Goal: Task Accomplishment & Management: Complete application form

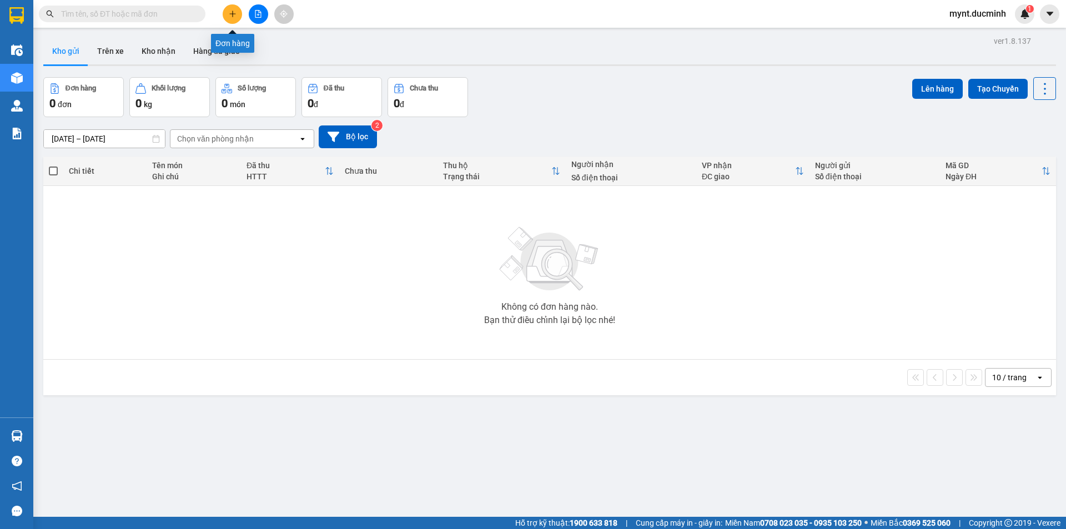
click at [230, 10] on icon "plus" at bounding box center [233, 14] width 8 height 8
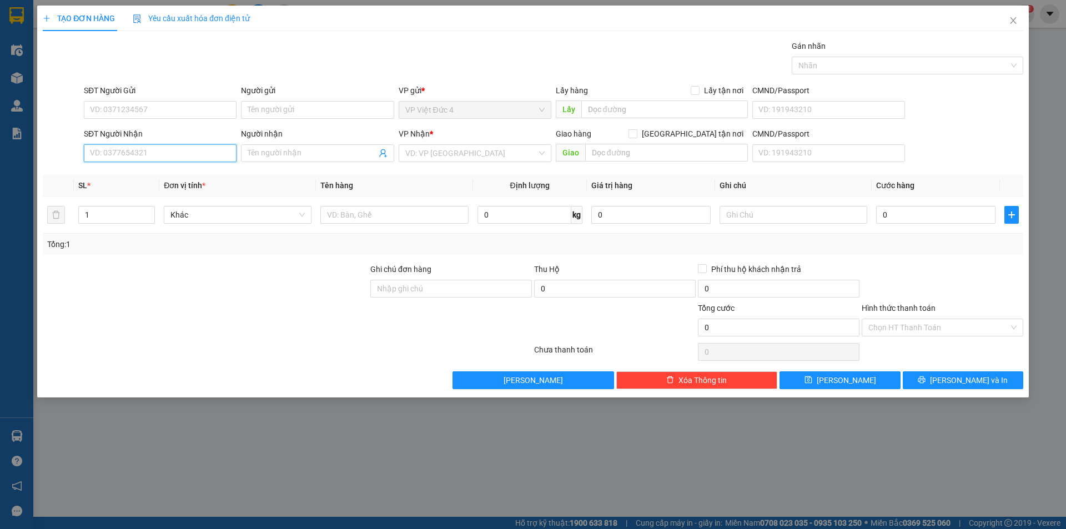
click at [216, 152] on input "SĐT Người Nhận" at bounding box center [160, 153] width 153 height 18
type input "0353374870"
click at [478, 150] on input "search" at bounding box center [471, 153] width 132 height 17
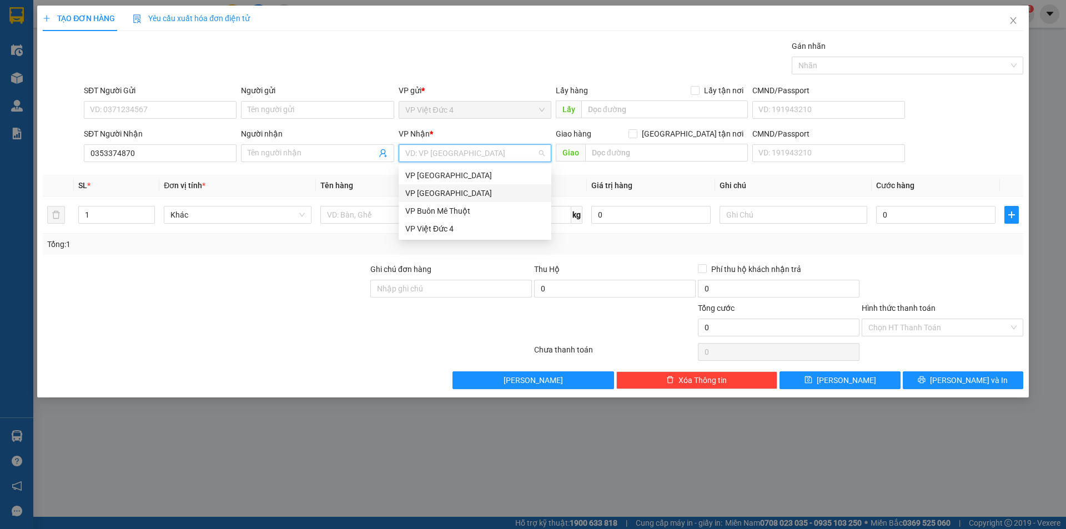
click at [421, 190] on div "VP Sài Gòn" at bounding box center [474, 193] width 139 height 12
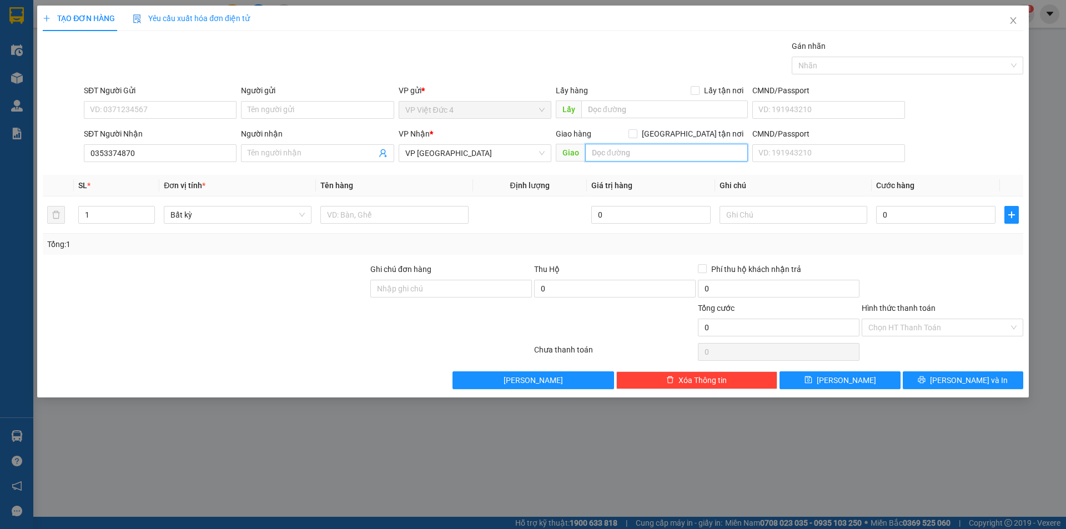
click at [725, 153] on input "text" at bounding box center [666, 153] width 163 height 18
type input "512 giuong"
click at [429, 214] on input "text" at bounding box center [394, 215] width 148 height 18
type input "th g"
click at [958, 213] on input "0" at bounding box center [935, 215] width 119 height 18
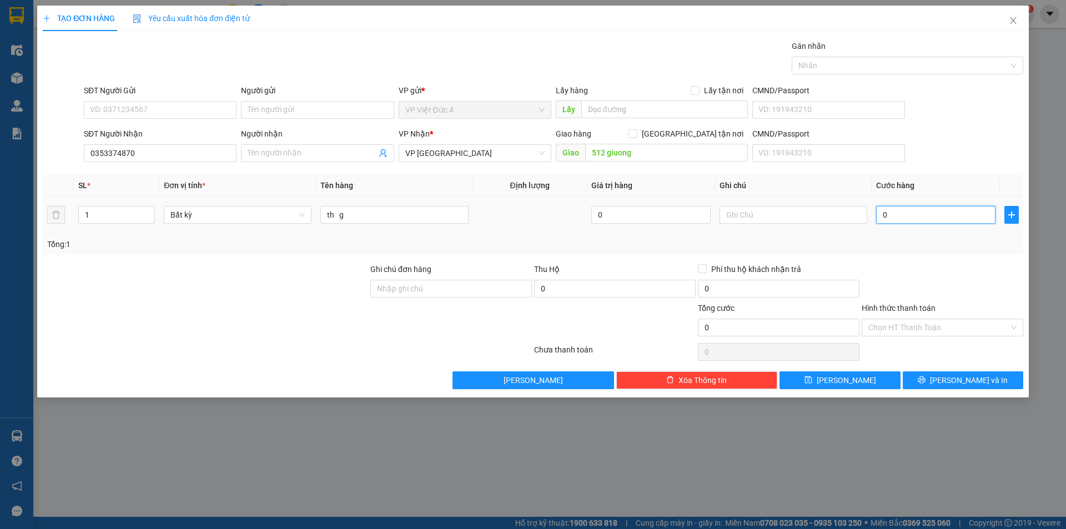
type input "6"
type input "60"
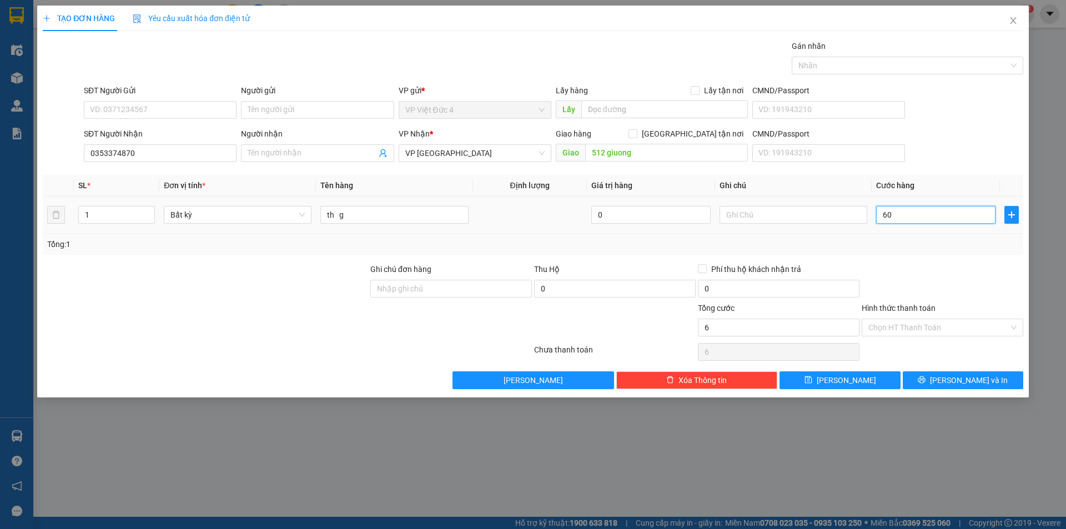
type input "60"
type input "600"
type input "6.000"
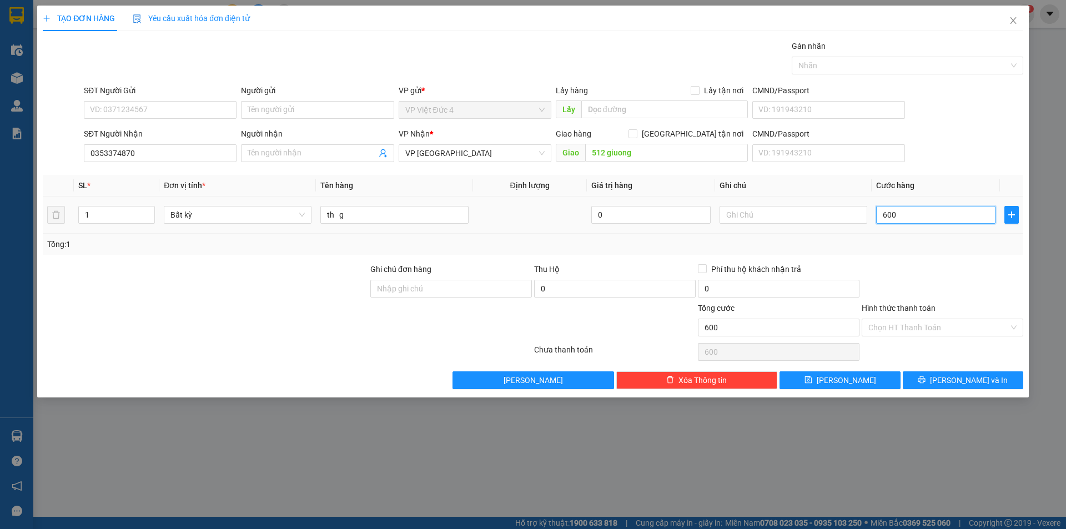
type input "6.000"
type input "60.000"
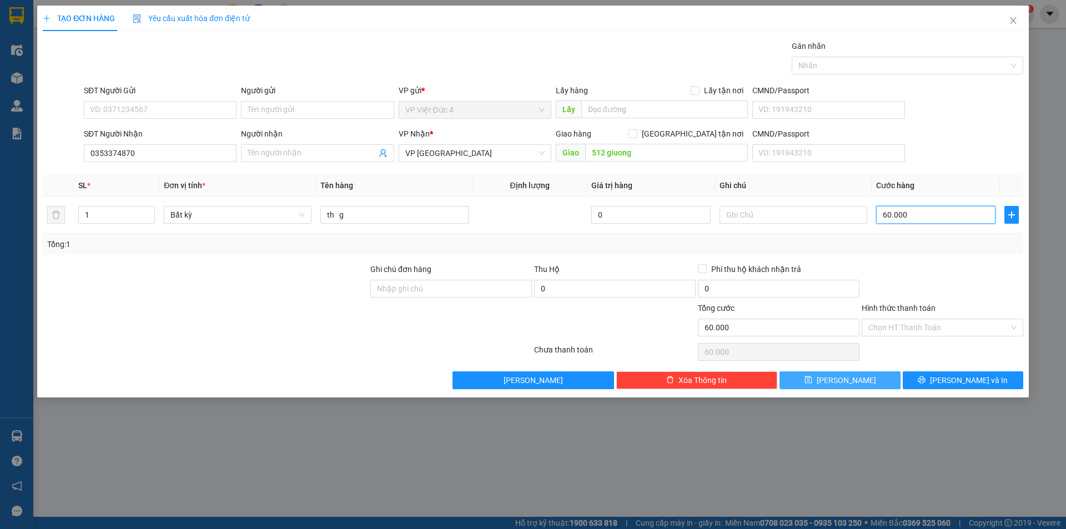
type input "60.000"
click at [846, 379] on span "[PERSON_NAME]" at bounding box center [846, 380] width 59 height 12
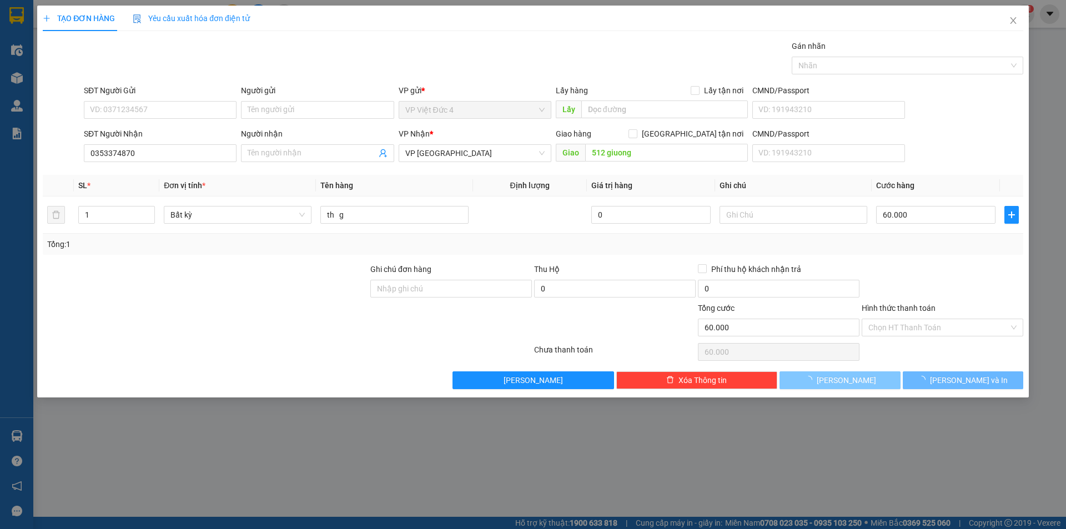
type input "0"
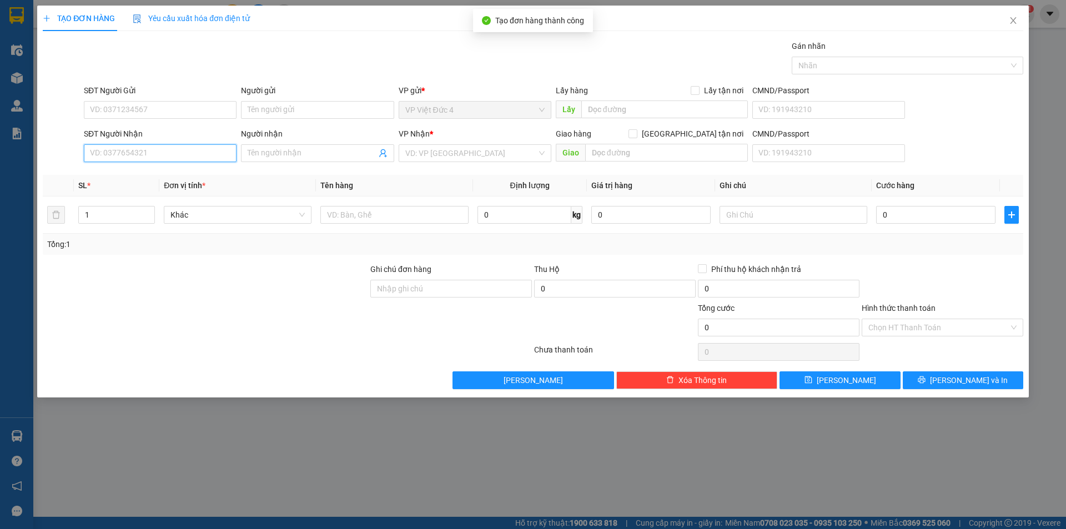
click at [217, 154] on input "SĐT Người Nhận" at bounding box center [160, 153] width 153 height 18
type input "0397754948"
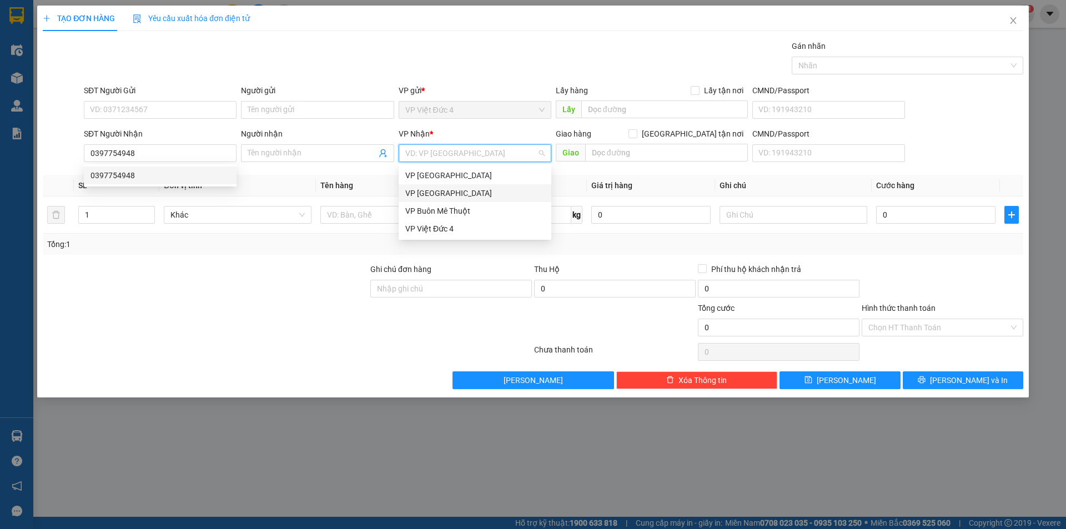
drag, startPoint x: 464, startPoint y: 151, endPoint x: 439, endPoint y: 193, distance: 49.1
click at [462, 155] on input "search" at bounding box center [471, 153] width 132 height 17
click at [433, 192] on div "VP Sài Gòn" at bounding box center [474, 193] width 139 height 12
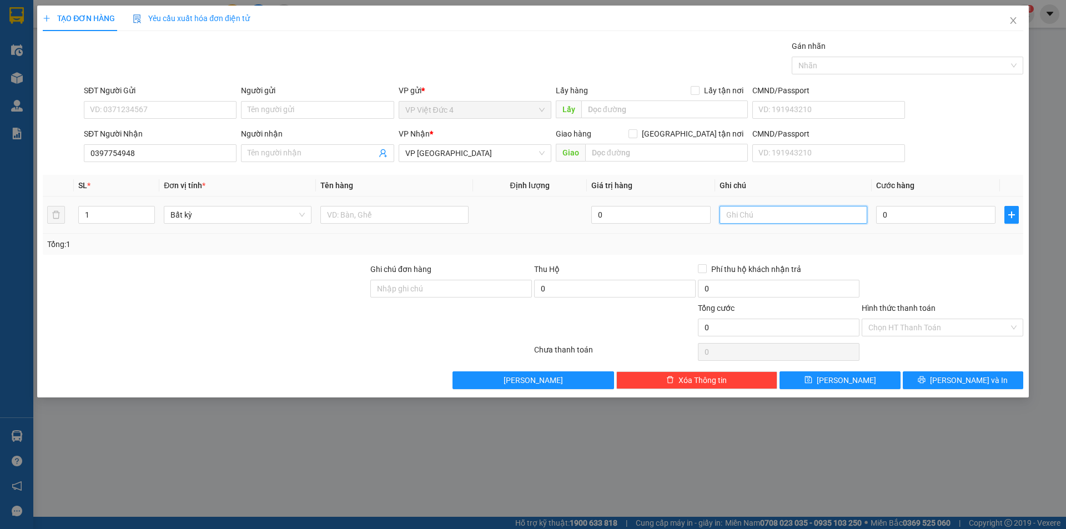
click at [835, 211] on input "text" at bounding box center [794, 215] width 148 height 18
type input "rap phu nhuan"
click at [441, 213] on input "text" at bounding box center [394, 215] width 148 height 18
type input "th g"
click at [977, 217] on input "0" at bounding box center [935, 215] width 119 height 18
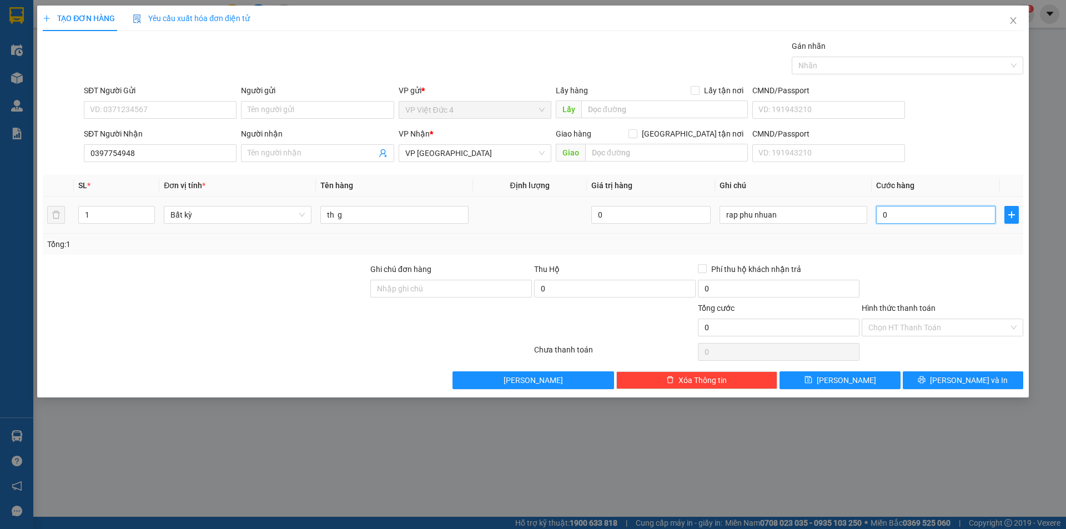
type input "7"
type input "70"
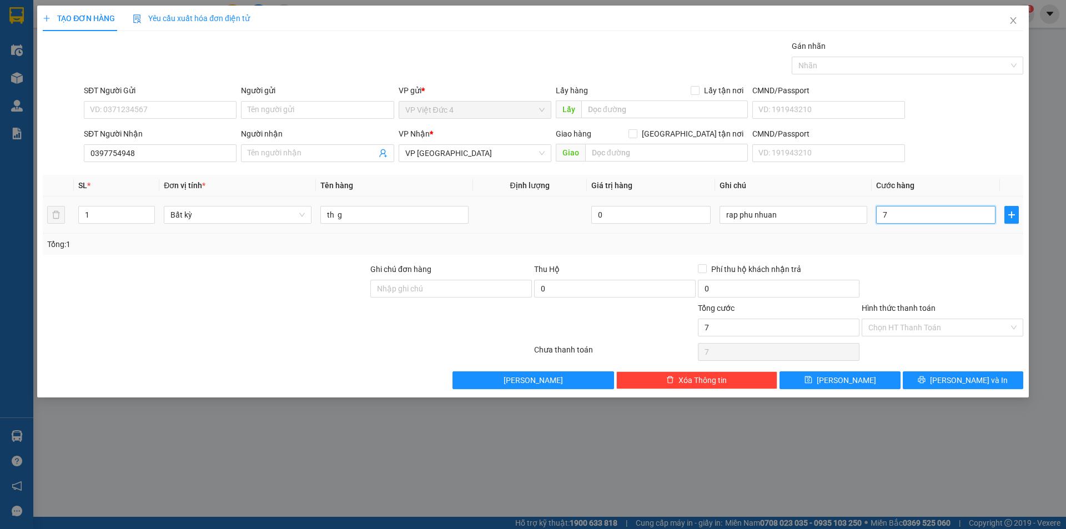
type input "70"
type input "700"
type input "7.000"
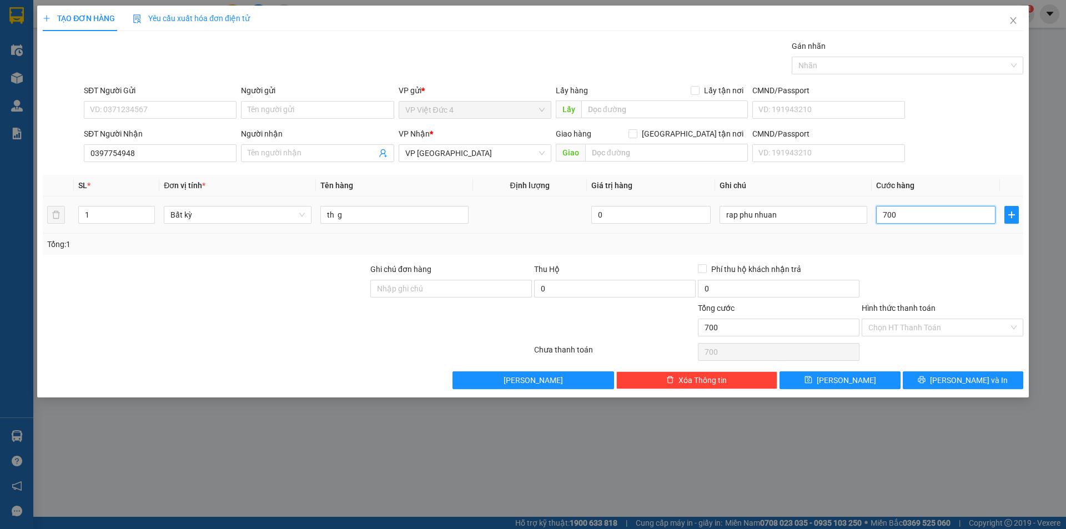
type input "7.000"
type input "70.000"
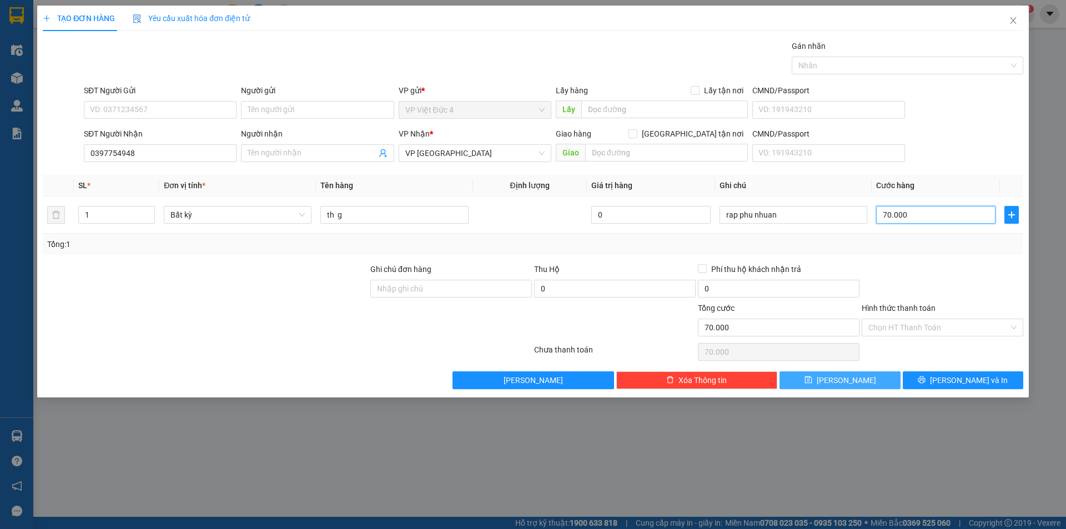
type input "70.000"
click at [843, 380] on span "[PERSON_NAME]" at bounding box center [846, 380] width 59 height 12
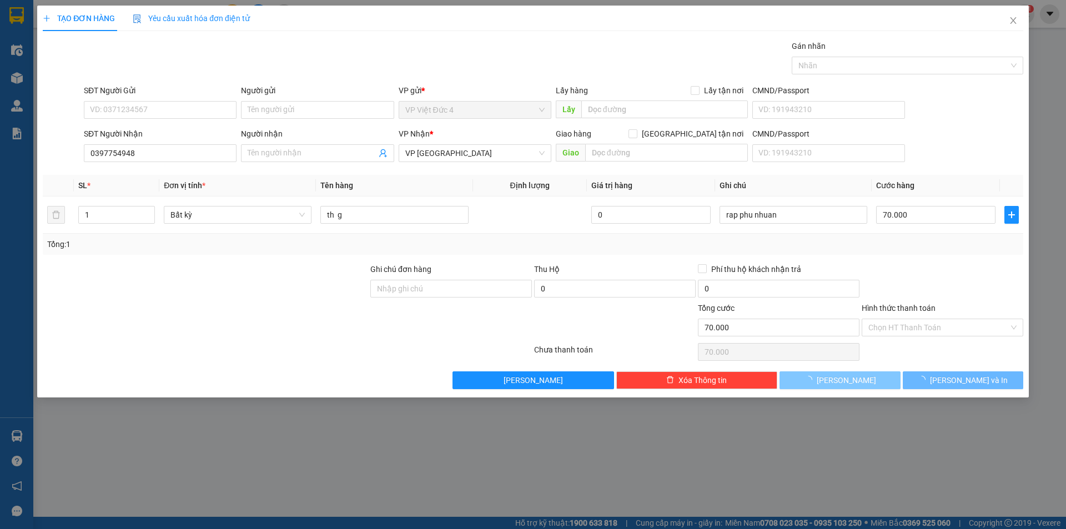
type input "0"
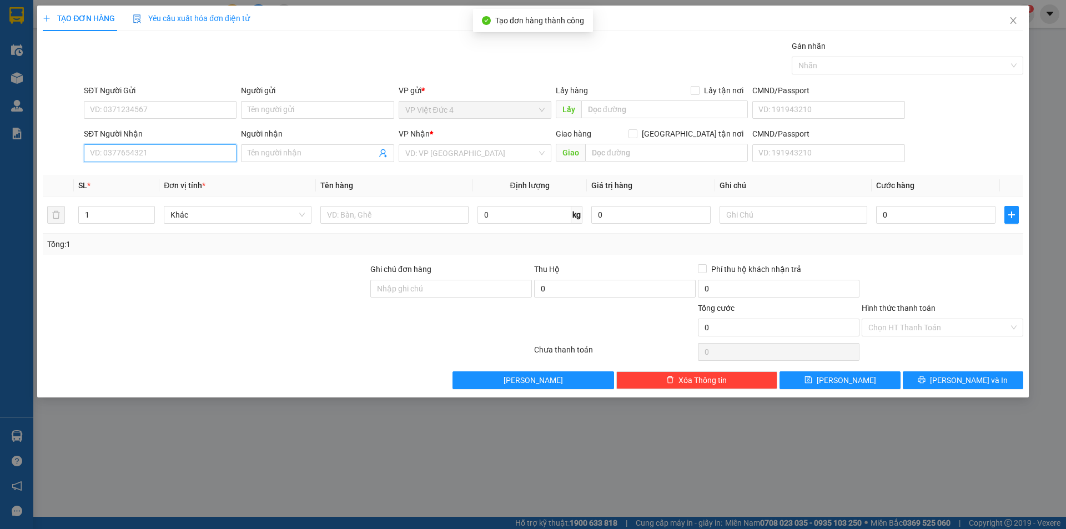
click at [220, 153] on input "SĐT Người Nhận" at bounding box center [160, 153] width 153 height 18
type input "0393277237"
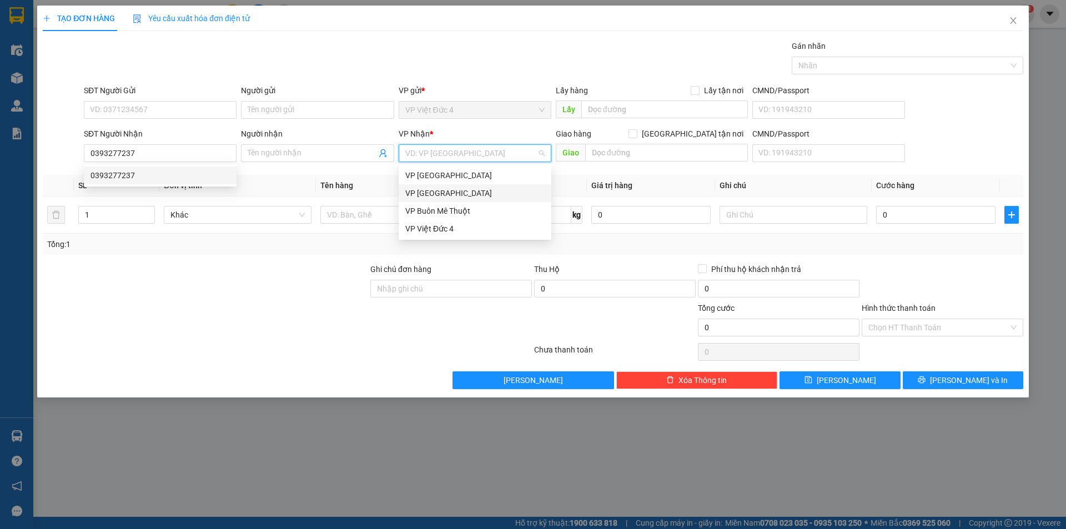
click at [432, 153] on input "search" at bounding box center [471, 153] width 132 height 17
click at [424, 193] on div "VP Sài Gòn" at bounding box center [474, 193] width 139 height 12
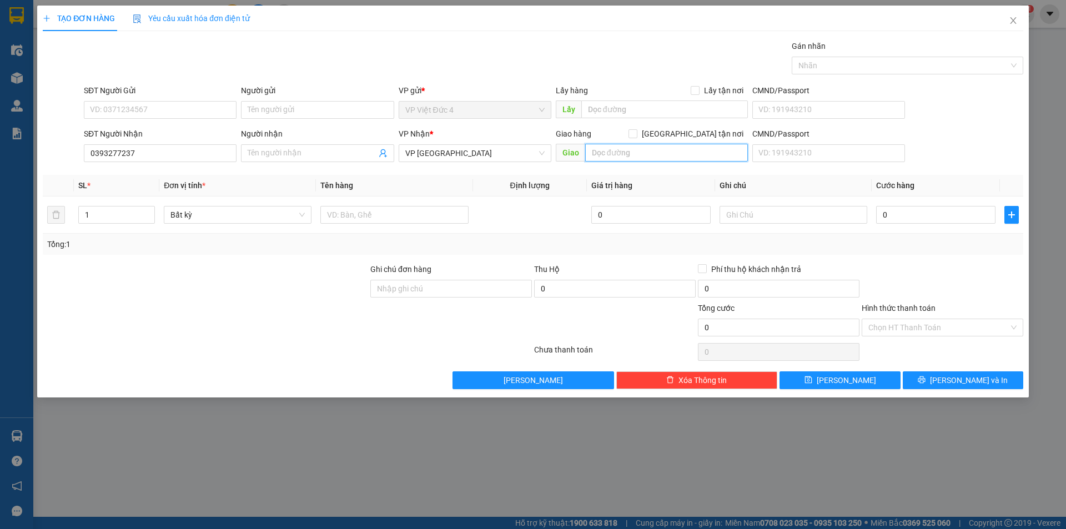
click at [707, 153] on input "text" at bounding box center [666, 153] width 163 height 18
type input "cau ong bo"
drag, startPoint x: 443, startPoint y: 209, endPoint x: 442, endPoint y: 216, distance: 6.8
click at [442, 216] on input "text" at bounding box center [394, 215] width 148 height 18
type input "th g"
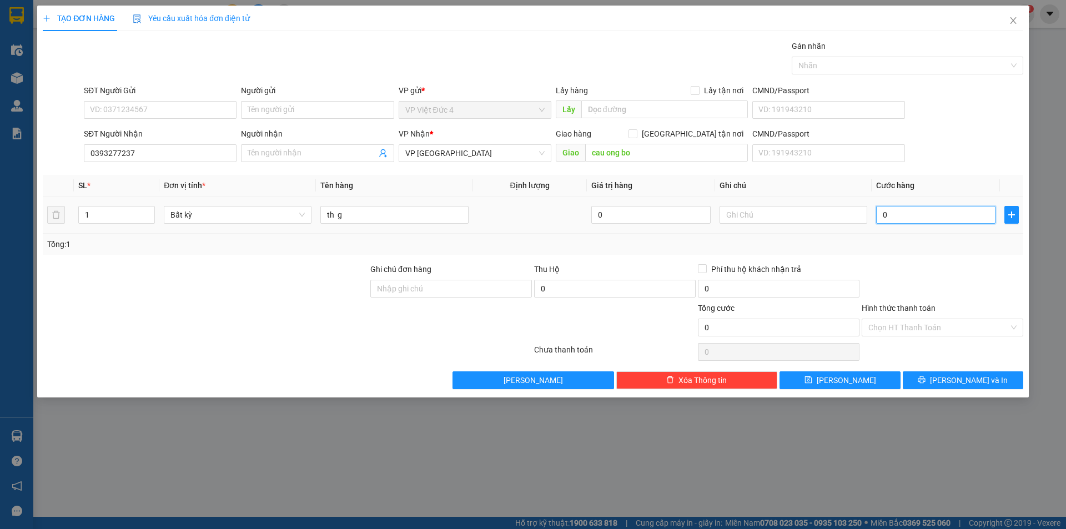
click at [966, 213] on input "0" at bounding box center [935, 215] width 119 height 18
type input "1"
type input "10"
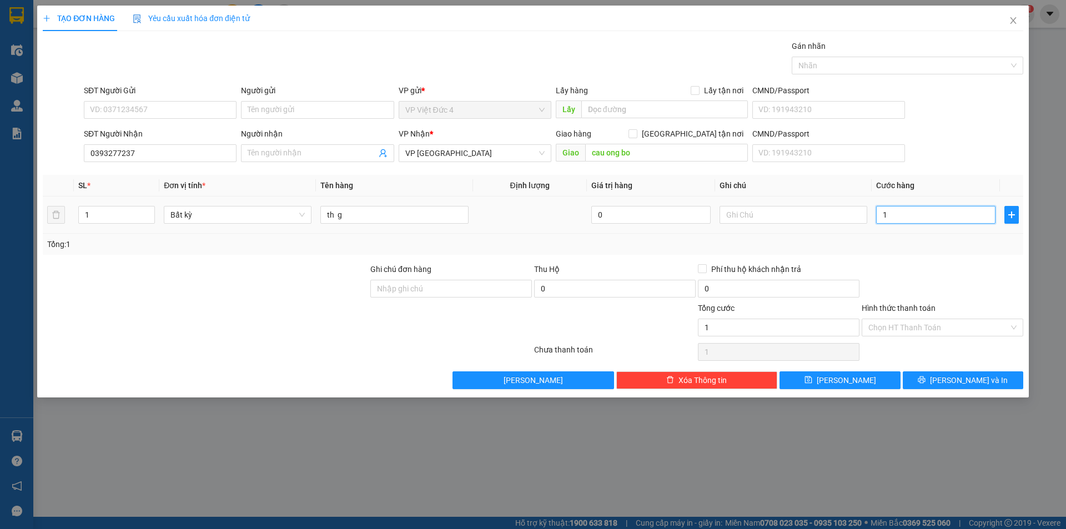
type input "10"
type input "100"
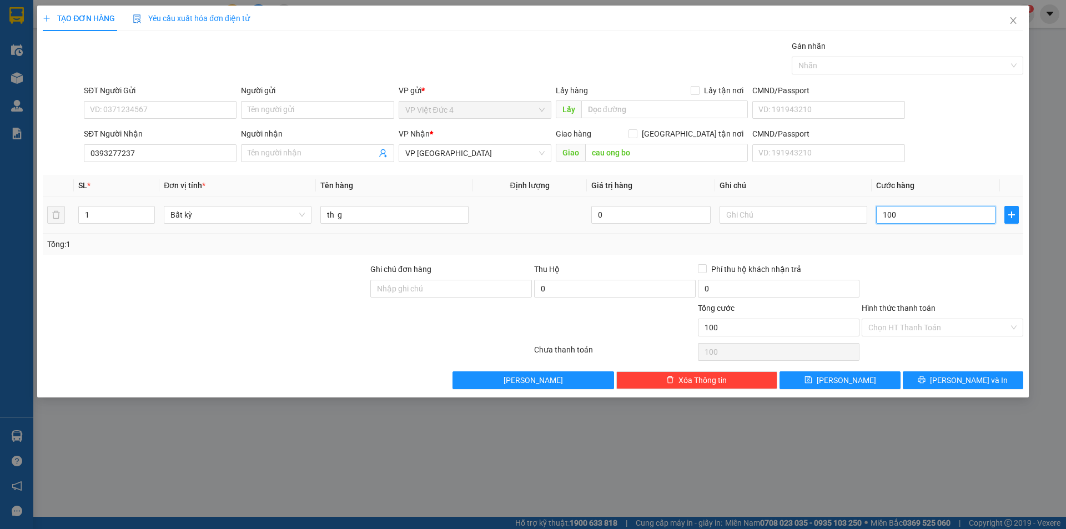
type input "1.000"
type input "10.000"
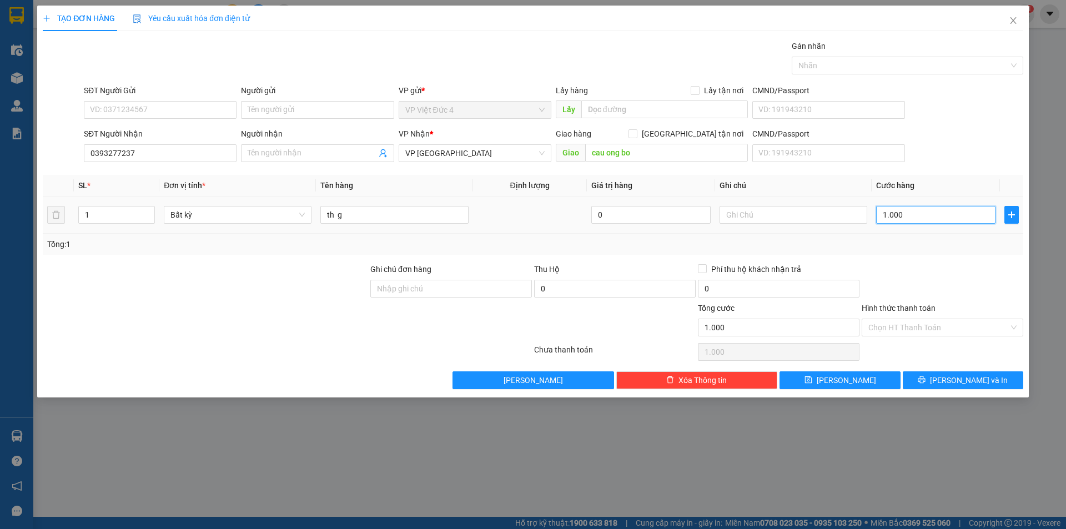
type input "10.000"
type input "100.000"
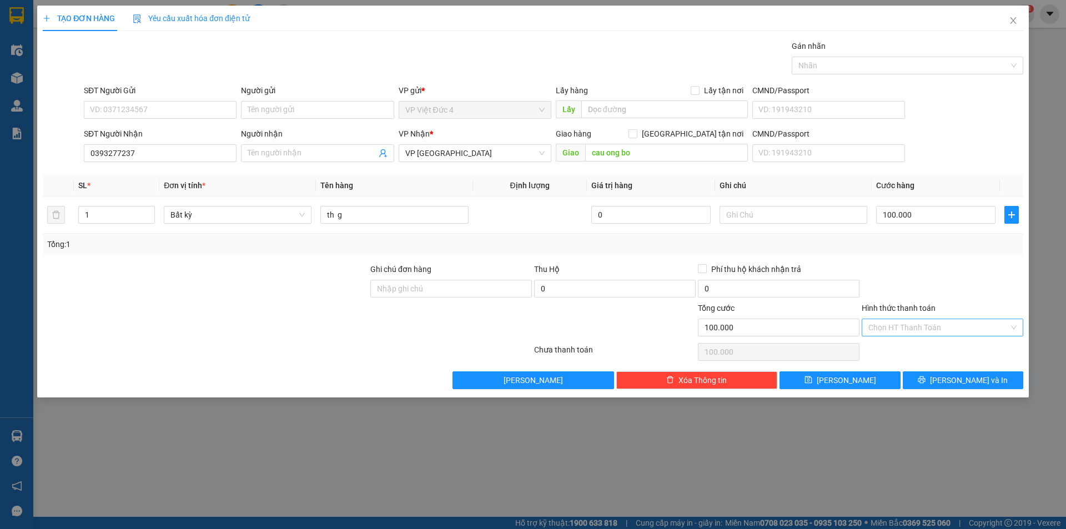
click at [918, 327] on input "Hình thức thanh toán" at bounding box center [939, 327] width 141 height 17
drag, startPoint x: 907, startPoint y: 345, endPoint x: 902, endPoint y: 356, distance: 11.7
click at [907, 348] on div "Tại văn phòng" at bounding box center [943, 350] width 148 height 12
type input "0"
click at [845, 379] on span "[PERSON_NAME]" at bounding box center [846, 380] width 59 height 12
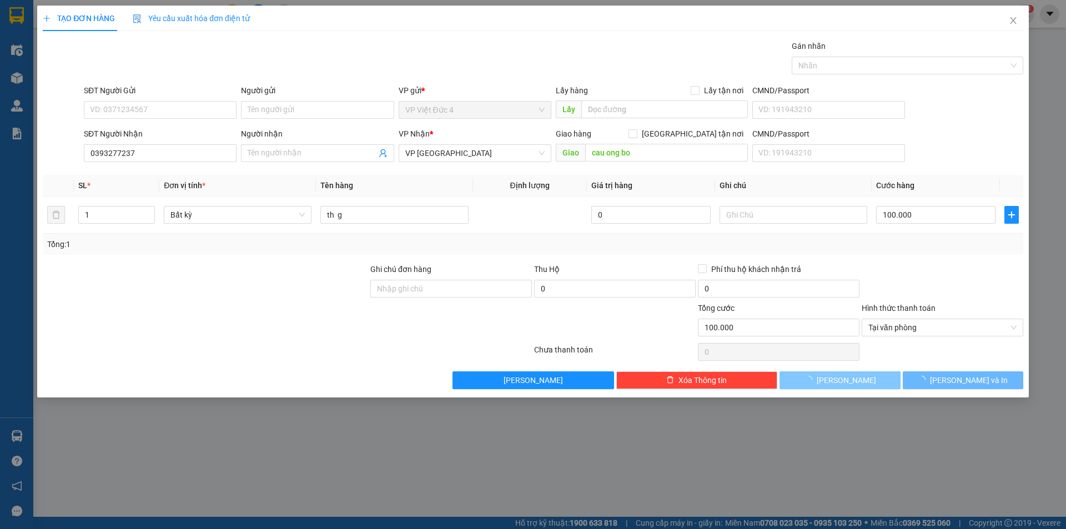
type input "0"
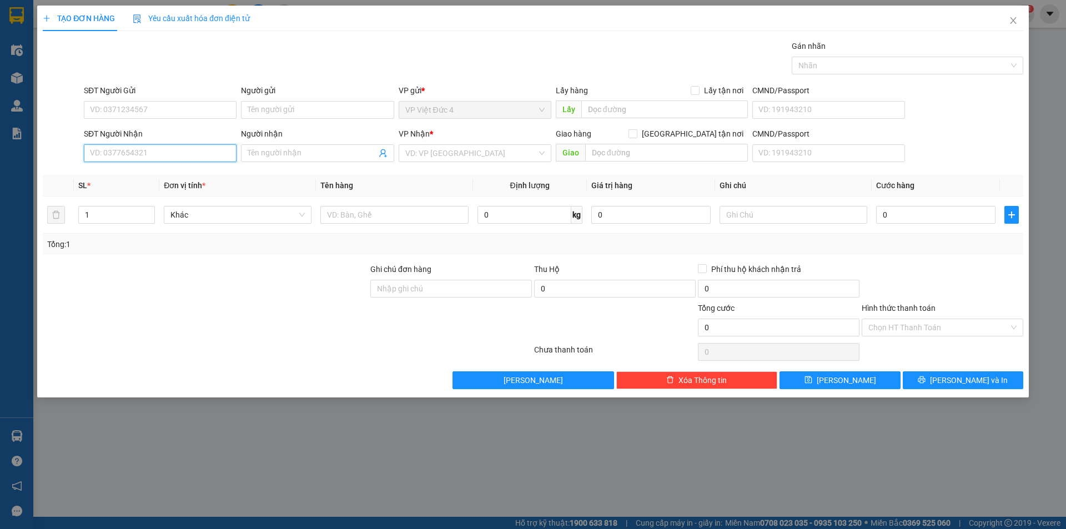
click at [210, 154] on input "SĐT Người Nhận" at bounding box center [160, 153] width 153 height 18
type input "0968688617"
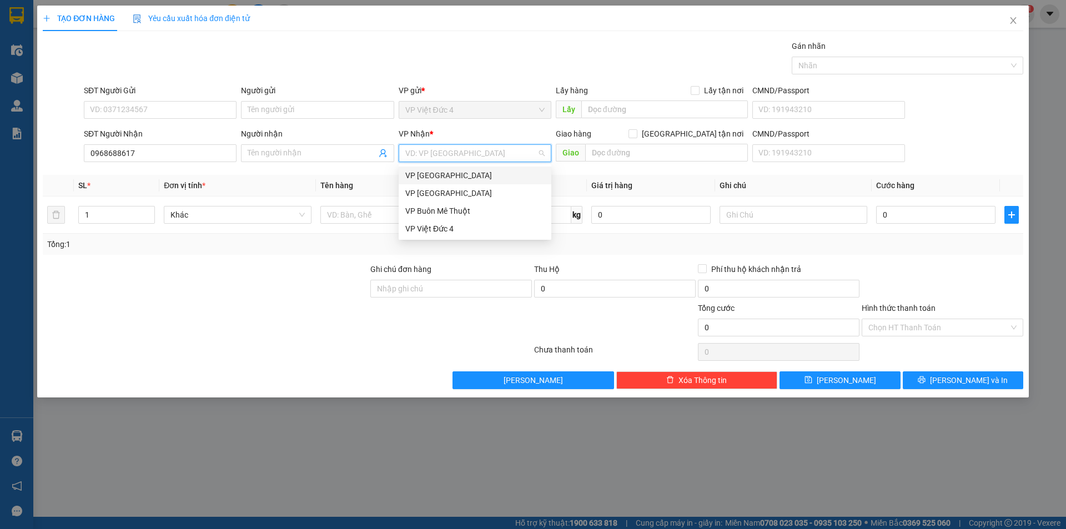
drag, startPoint x: 440, startPoint y: 155, endPoint x: 425, endPoint y: 187, distance: 35.0
click at [425, 184] on body "Kết quả tìm kiếm ( 0 ) Bộ lọc No Data mynt.ducminh 1 Điều hành xe Kho hàng mới …" at bounding box center [533, 264] width 1066 height 529
click at [424, 192] on div "VP Sài Gòn" at bounding box center [474, 193] width 139 height 12
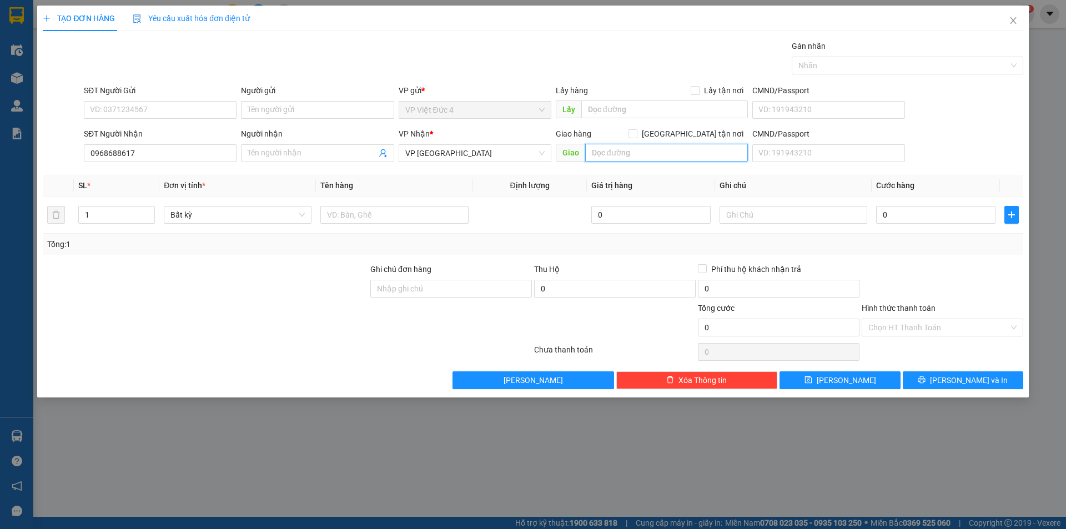
click at [727, 151] on input "text" at bounding box center [666, 153] width 163 height 18
type input "n 4 dat thanh"
click at [418, 216] on input "text" at bounding box center [394, 215] width 148 height 18
type input "th g"
click at [980, 211] on input "0" at bounding box center [935, 215] width 119 height 18
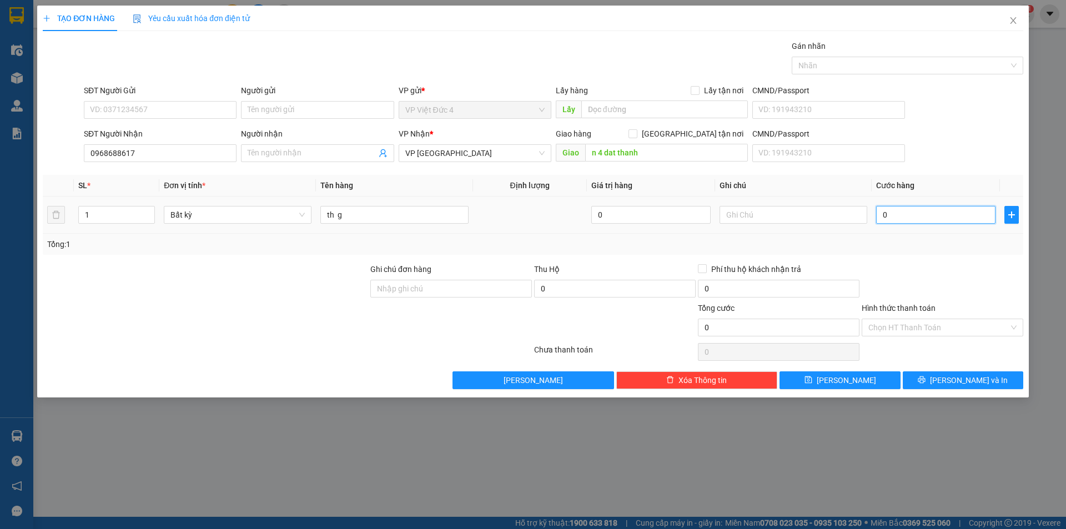
type input "1"
type input "10"
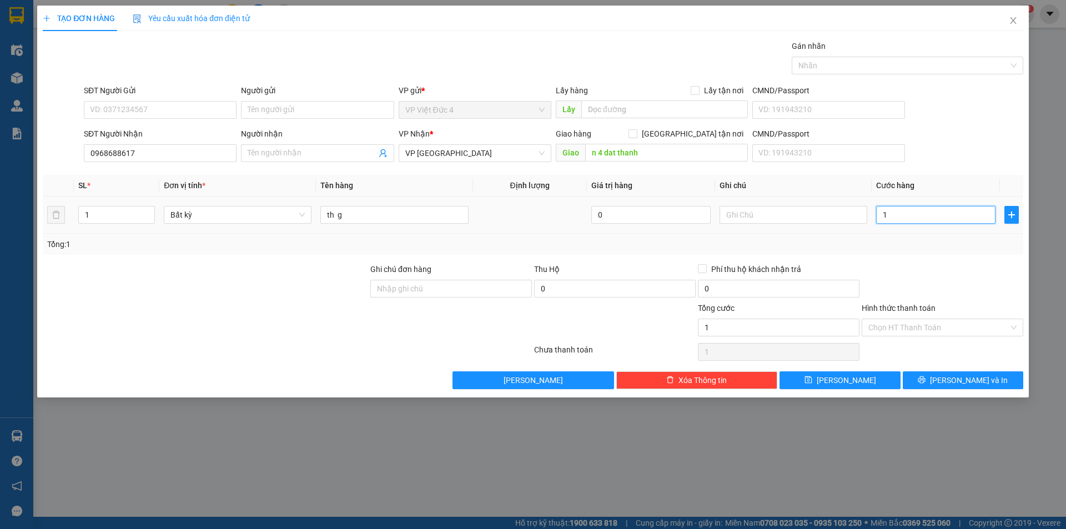
type input "10"
type input "100"
type input "1.000"
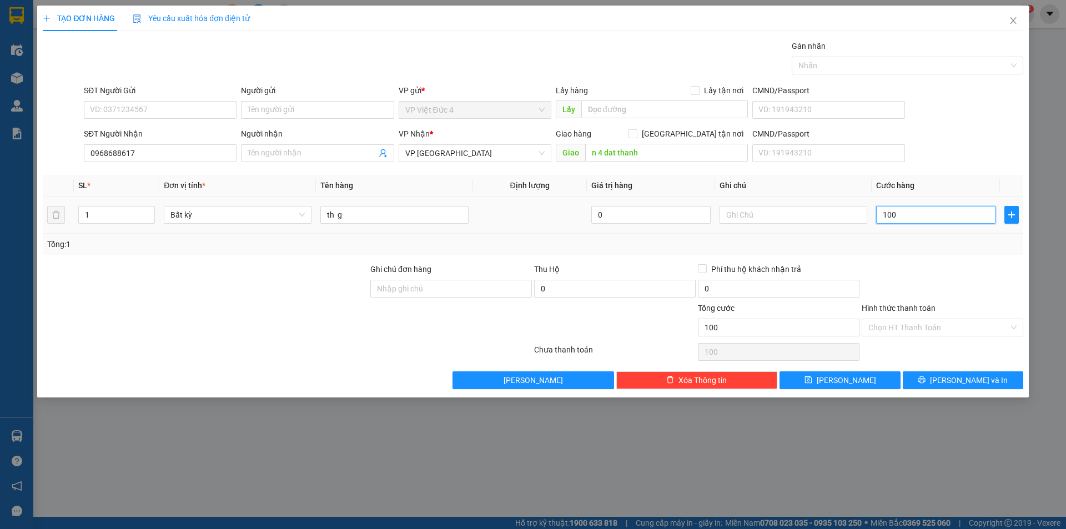
type input "1.000"
type input "10.000"
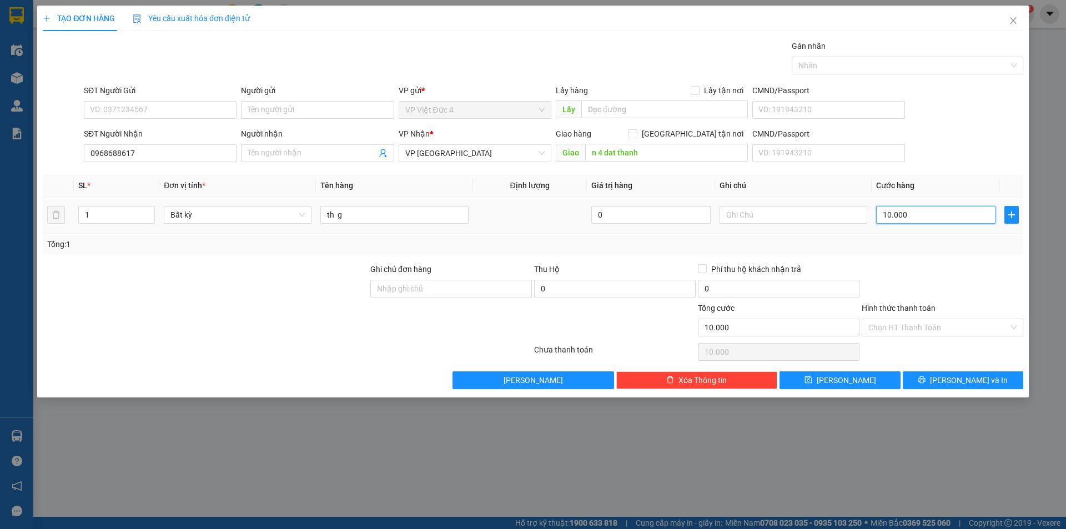
type input "100.000"
click at [844, 378] on span "[PERSON_NAME]" at bounding box center [846, 380] width 59 height 12
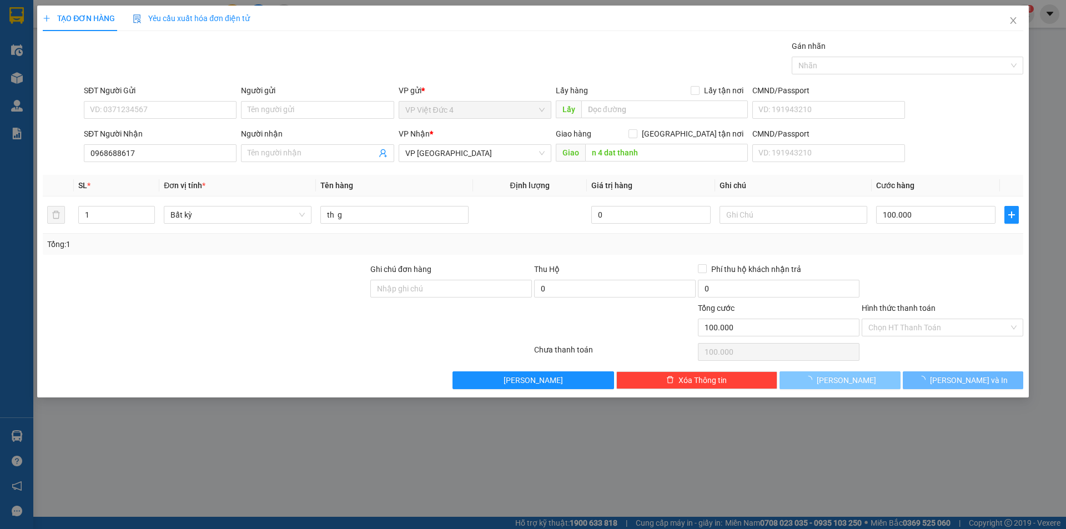
type input "0"
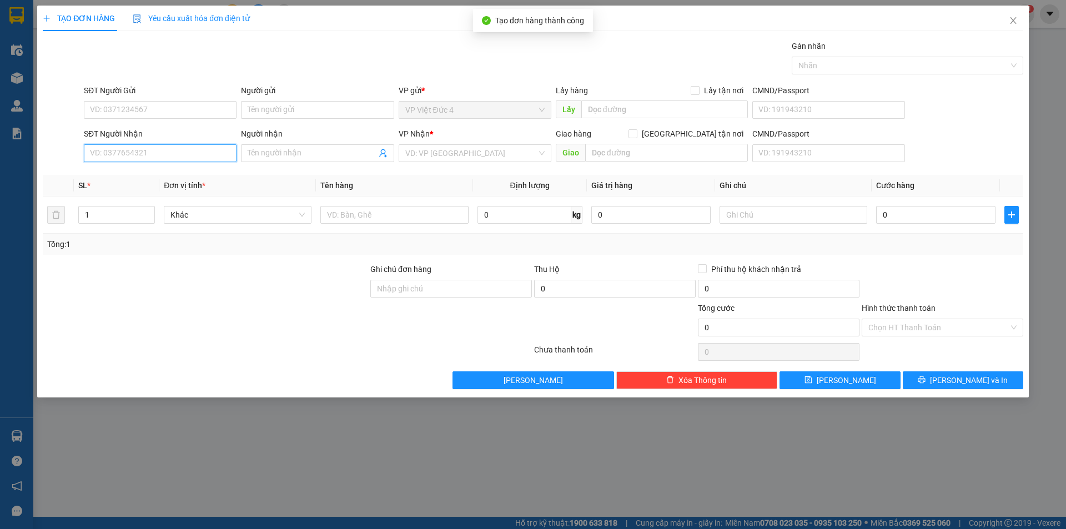
click at [208, 152] on input "SĐT Người Nhận" at bounding box center [160, 153] width 153 height 18
type input "0909307448"
drag, startPoint x: 461, startPoint y: 146, endPoint x: 452, endPoint y: 157, distance: 14.2
click at [458, 148] on input "search" at bounding box center [471, 153] width 132 height 17
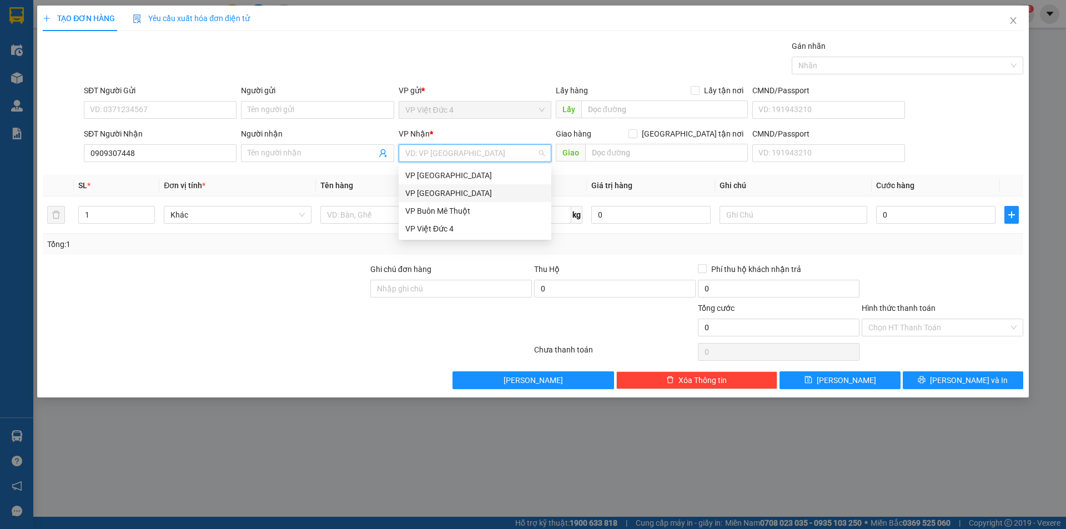
click at [421, 189] on div "VP Sài Gòn" at bounding box center [474, 193] width 139 height 12
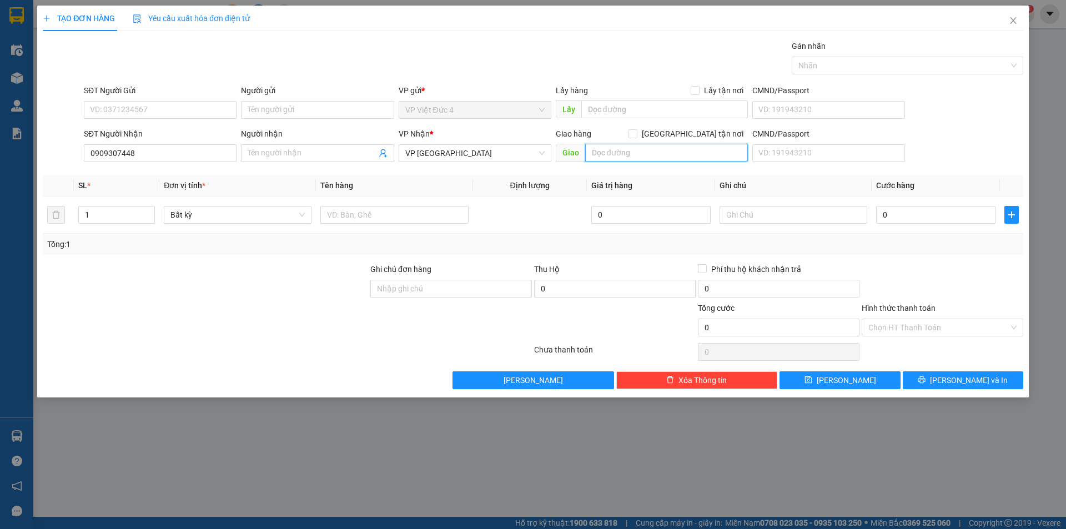
click at [713, 151] on input "text" at bounding box center [666, 153] width 163 height 18
type input "ben xe an suong"
click at [442, 213] on input "text" at bounding box center [394, 215] width 148 height 18
type input "th g"
type input "1"
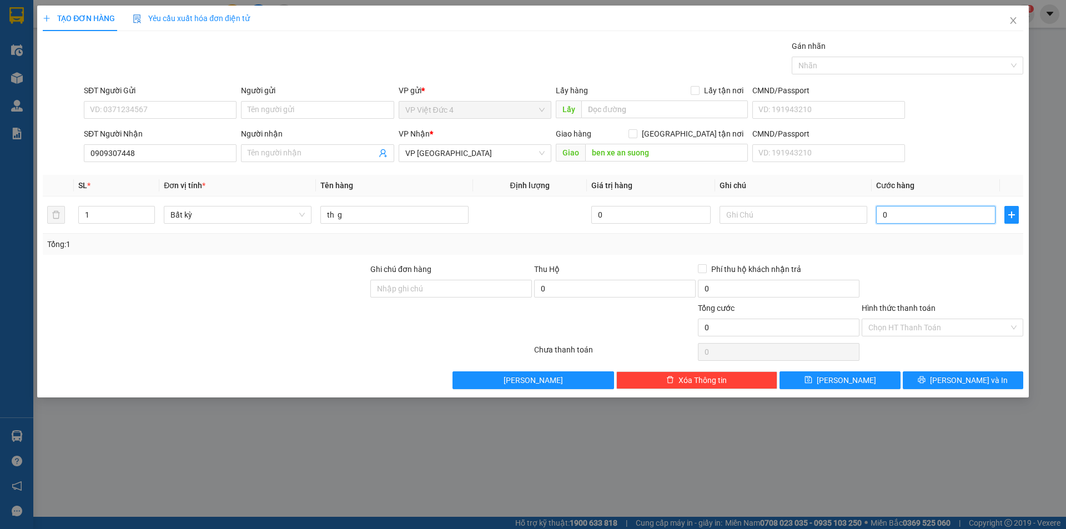
type input "1"
type input "10"
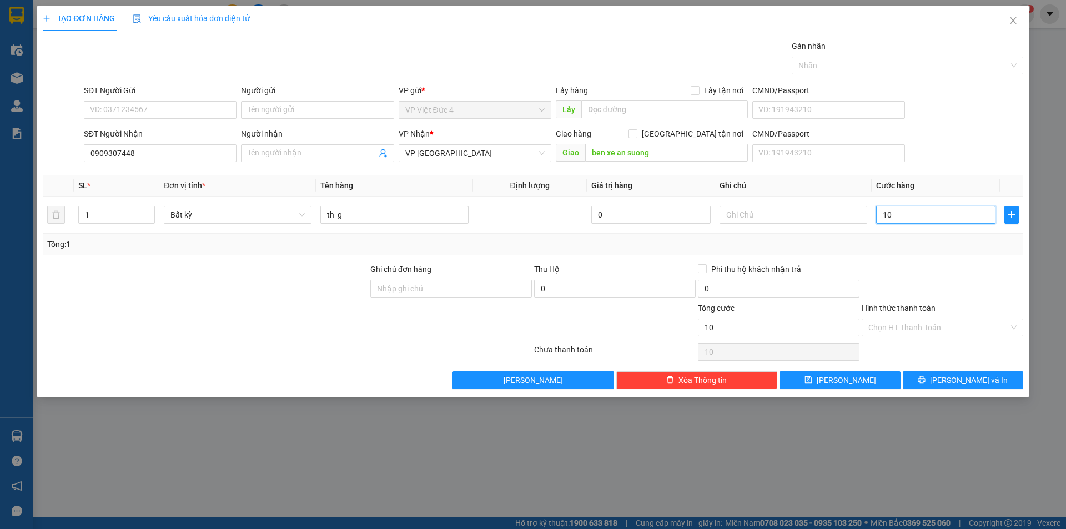
type input "100"
type input "1.000"
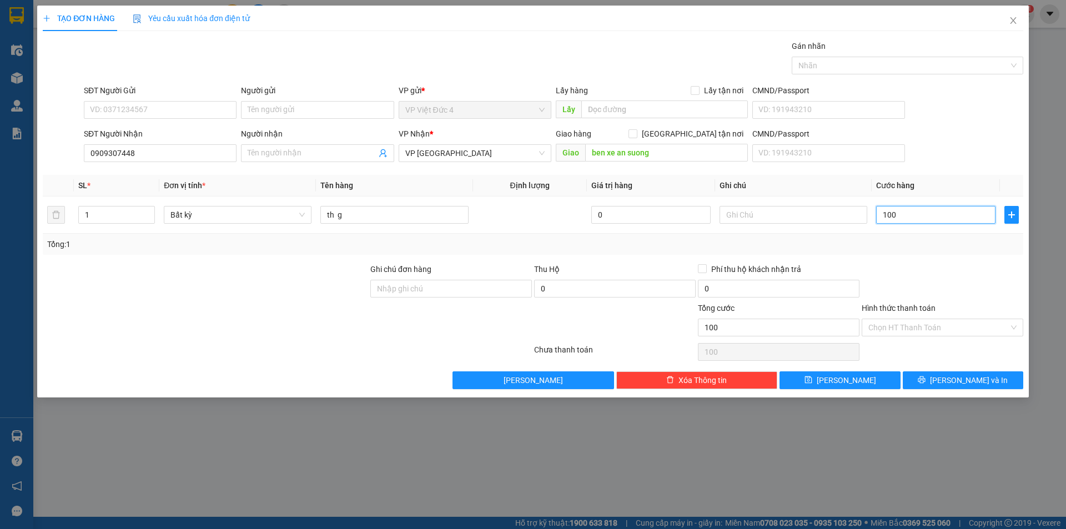
type input "1.000"
type input "10.000"
type input "100.000"
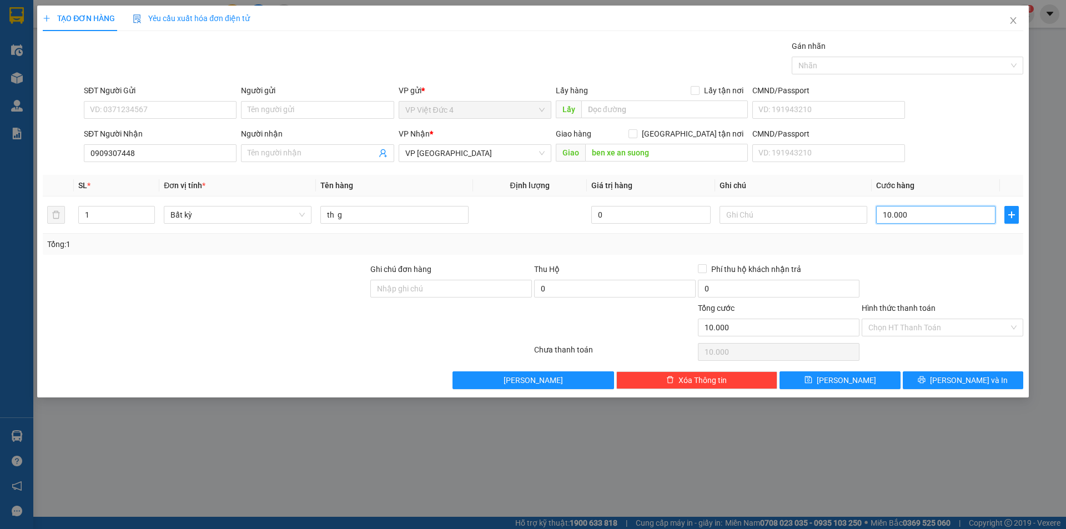
type input "100.000"
click at [846, 379] on span "[PERSON_NAME]" at bounding box center [846, 380] width 59 height 12
type input "0"
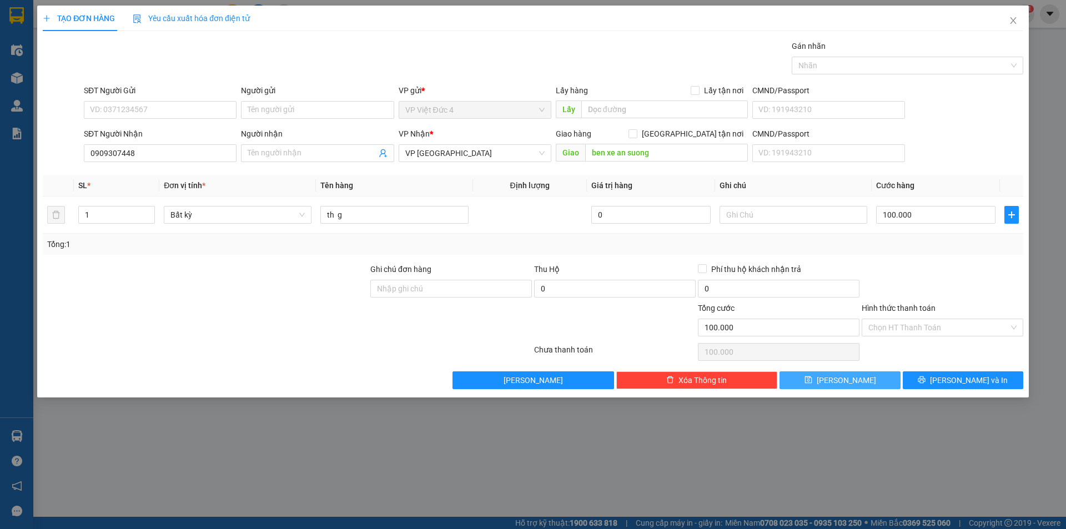
type input "0"
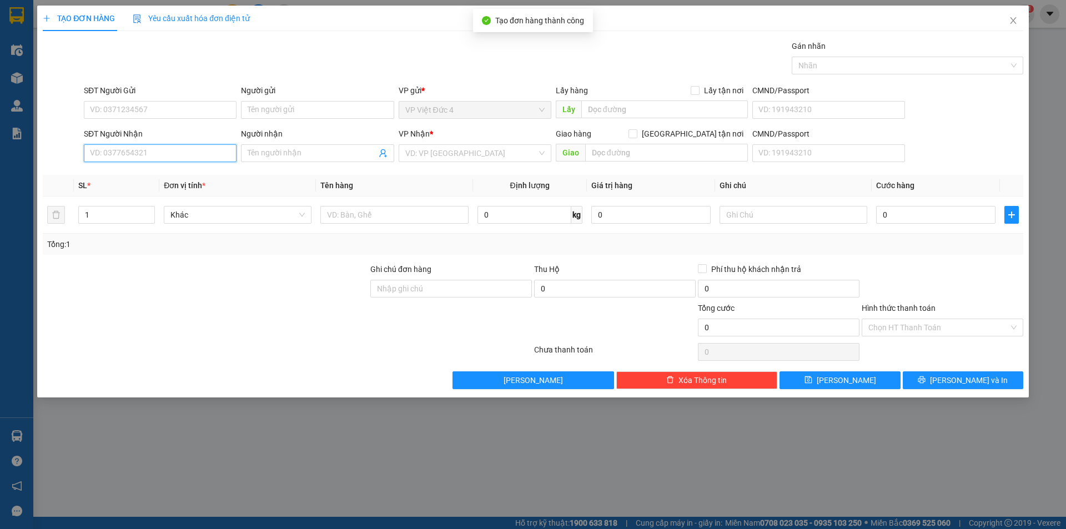
click at [221, 151] on input "SĐT Người Nhận" at bounding box center [160, 153] width 153 height 18
type input "0387884792"
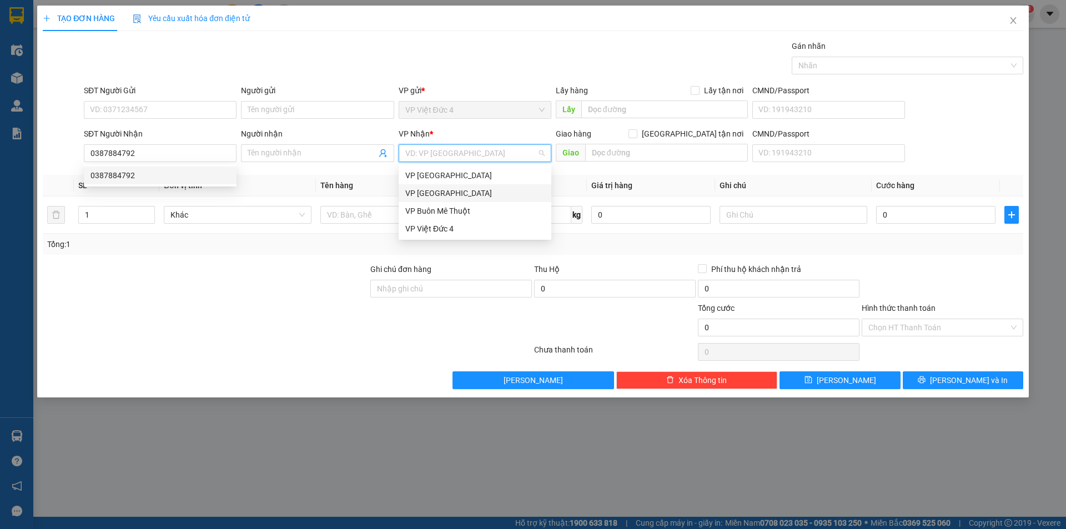
drag, startPoint x: 484, startPoint y: 151, endPoint x: 461, endPoint y: 186, distance: 42.2
click at [479, 157] on input "search" at bounding box center [471, 153] width 132 height 17
click at [428, 186] on div "VP Sài Gòn" at bounding box center [475, 193] width 153 height 18
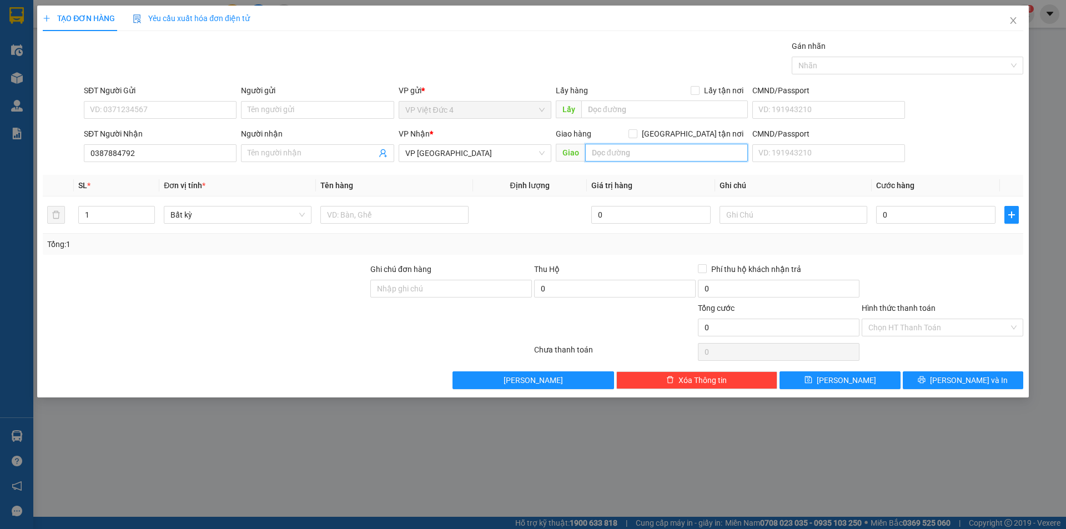
click at [730, 156] on input "text" at bounding box center [666, 153] width 163 height 18
type input "bia chien thang"
click at [442, 210] on input "text" at bounding box center [394, 215] width 148 height 18
type input "th g"
click at [983, 213] on input "0" at bounding box center [935, 215] width 119 height 18
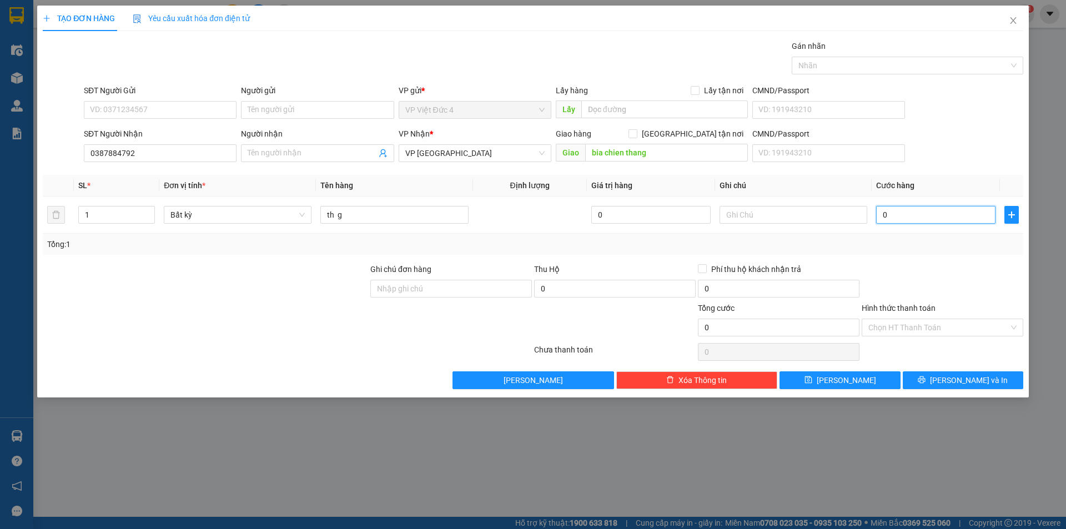
type input "1"
type input "10"
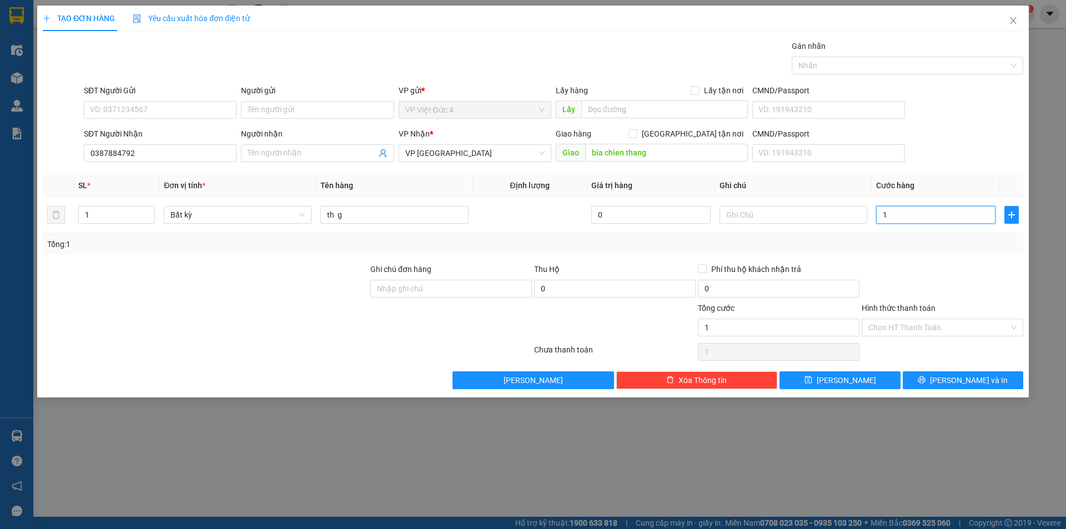
type input "10"
type input "100"
type input "1.000"
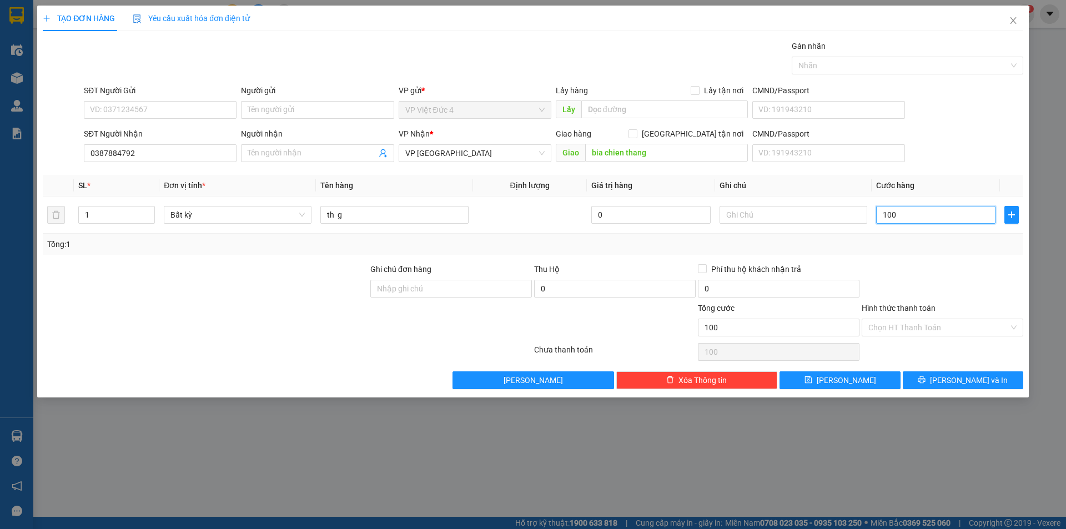
type input "1.000"
type input "10.000"
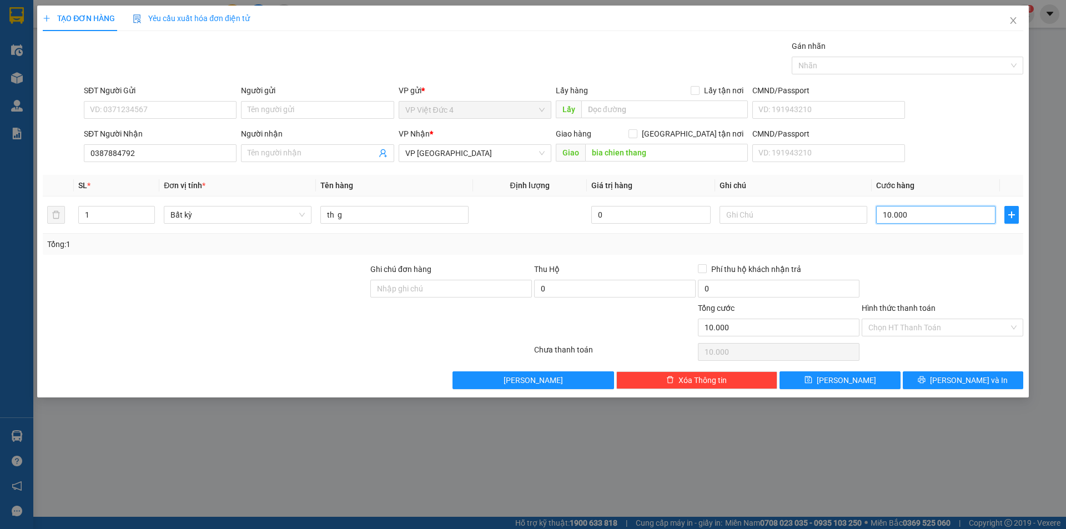
type input "100.000"
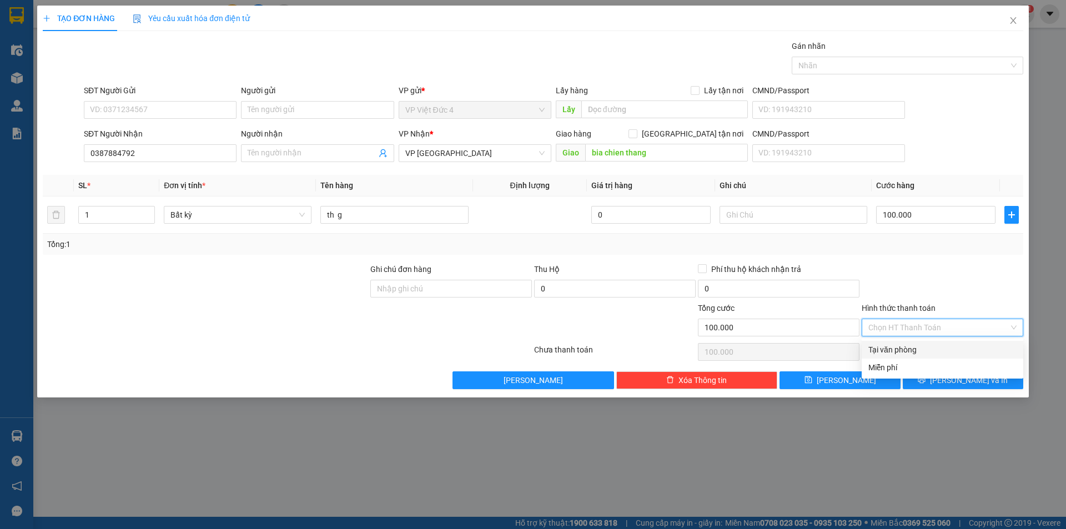
drag, startPoint x: 905, startPoint y: 324, endPoint x: 905, endPoint y: 339, distance: 15.0
click at [904, 325] on input "Hình thức thanh toán" at bounding box center [939, 327] width 141 height 17
click at [902, 347] on div "Tại văn phòng" at bounding box center [943, 350] width 148 height 12
type input "0"
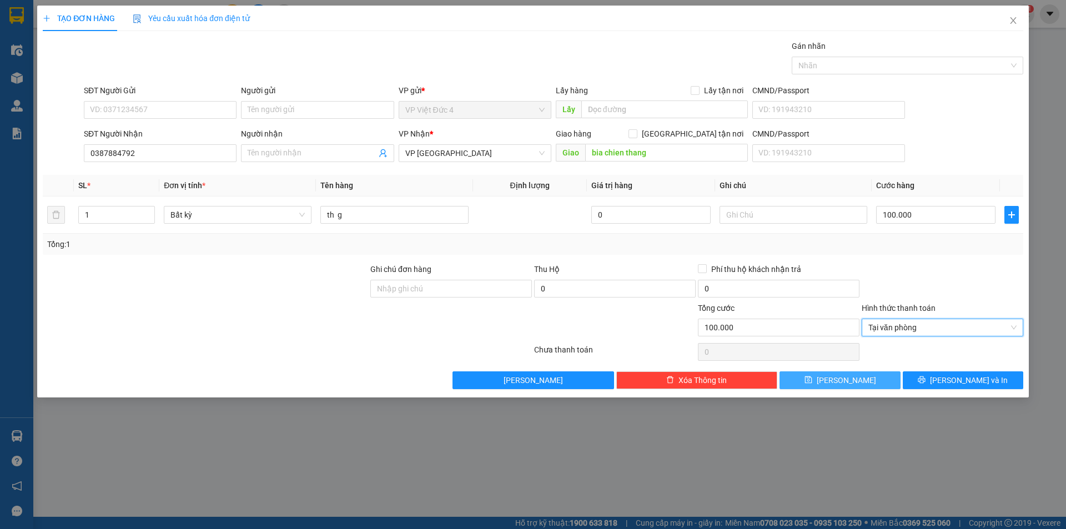
click at [844, 376] on span "[PERSON_NAME]" at bounding box center [846, 380] width 59 height 12
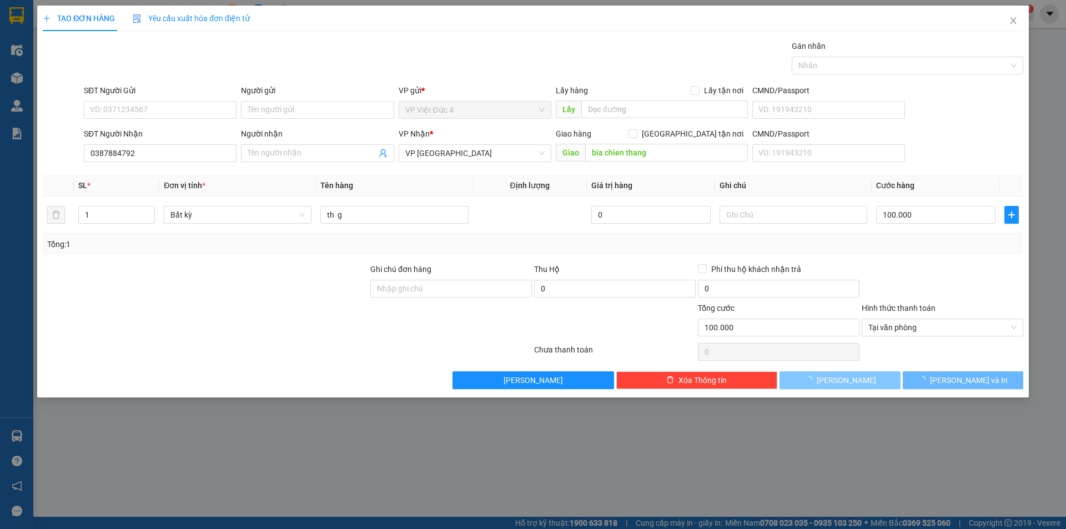
type input "0"
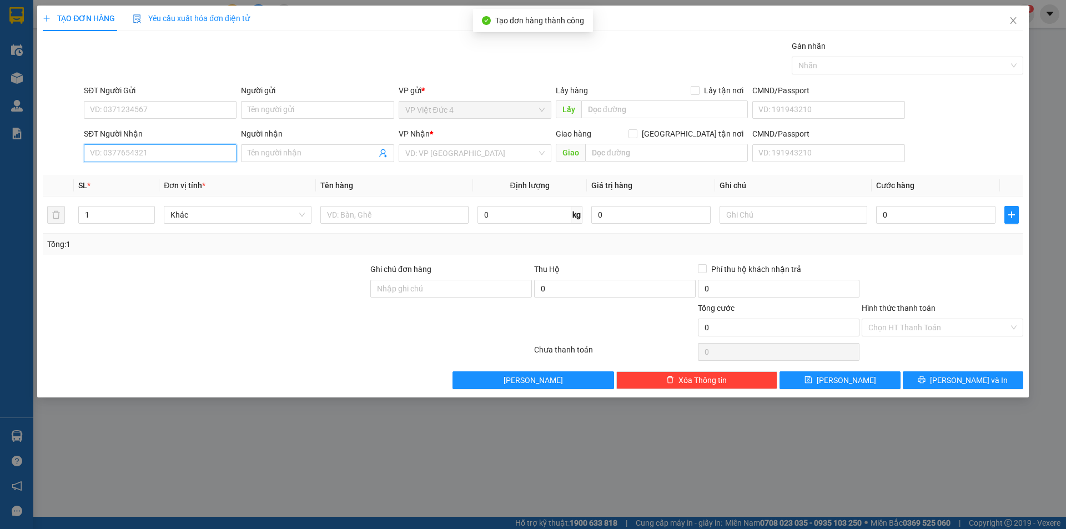
click at [216, 152] on input "SĐT Người Nhận" at bounding box center [160, 153] width 153 height 18
type input "0817909739"
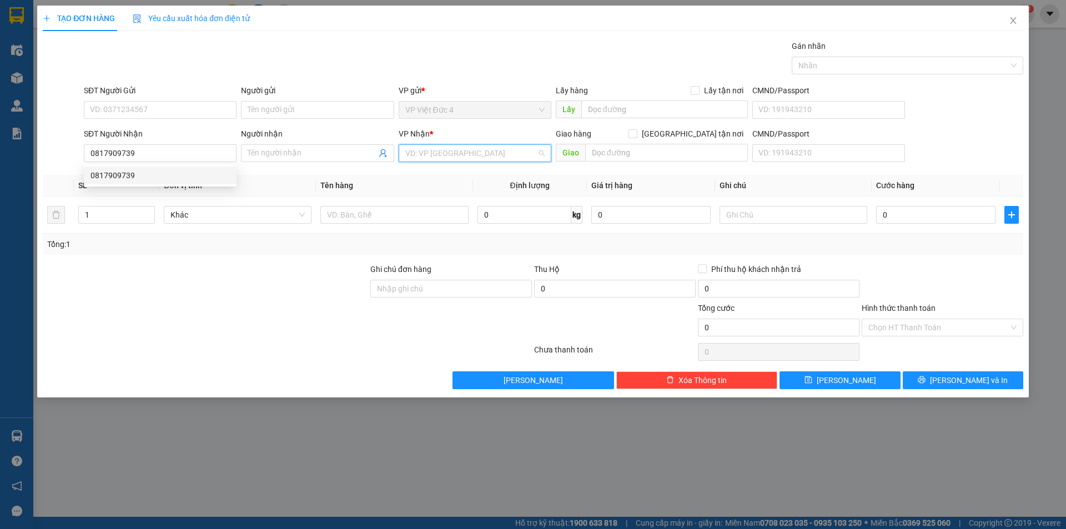
click at [433, 154] on input "search" at bounding box center [471, 153] width 132 height 17
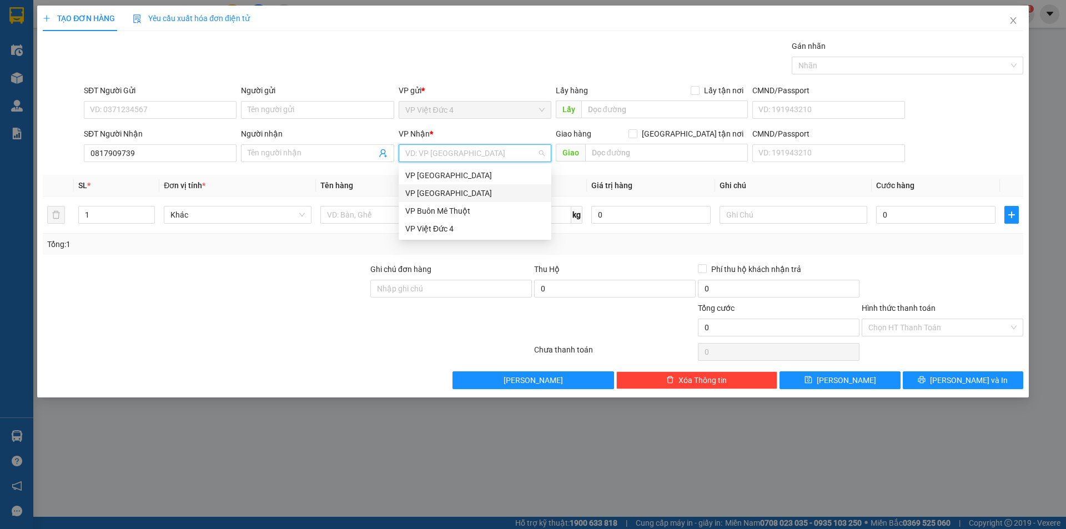
click at [431, 192] on div "VP Sài Gòn" at bounding box center [474, 193] width 139 height 12
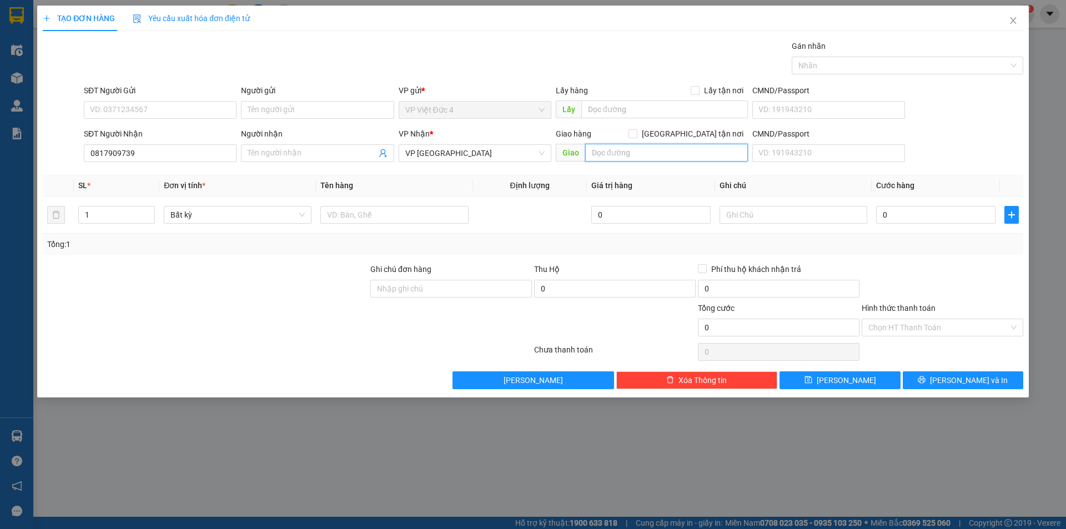
click at [720, 149] on input "text" at bounding box center [666, 153] width 163 height 18
type input "tram thu phi suoi giua"
click at [448, 216] on input "text" at bounding box center [394, 215] width 148 height 18
type input "th g"
click at [974, 216] on input "0" at bounding box center [935, 215] width 119 height 18
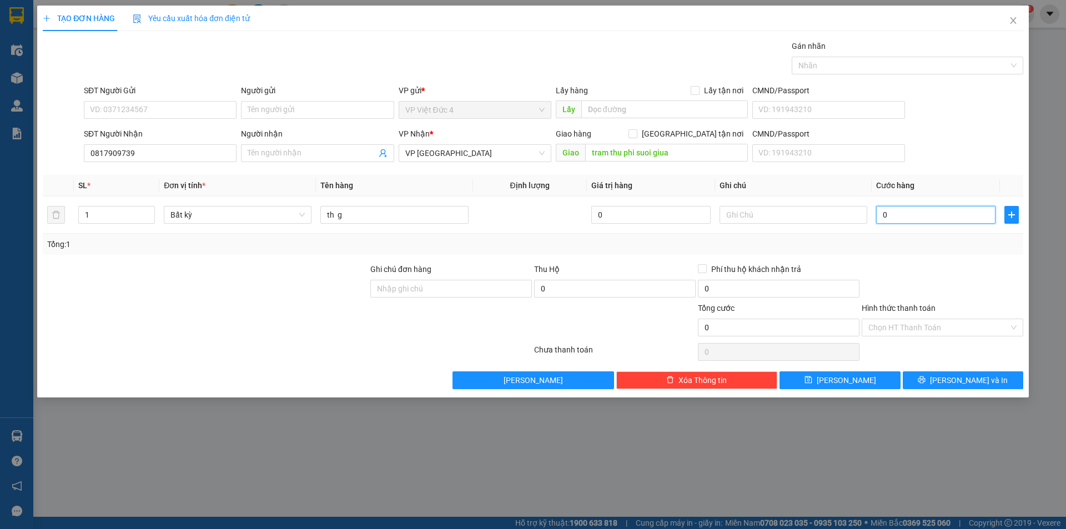
type input "1"
type input "13"
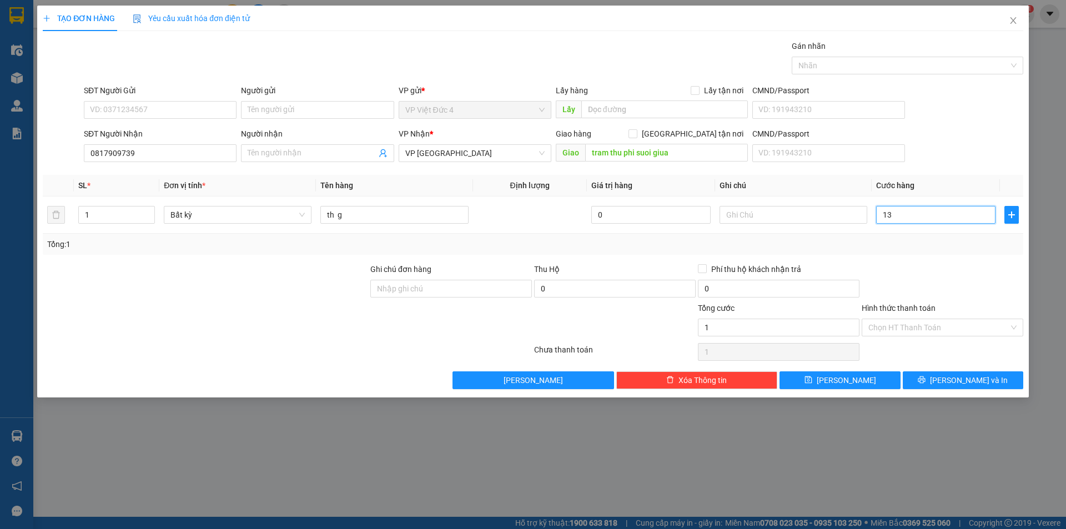
type input "13"
type input "130"
type input "1.300"
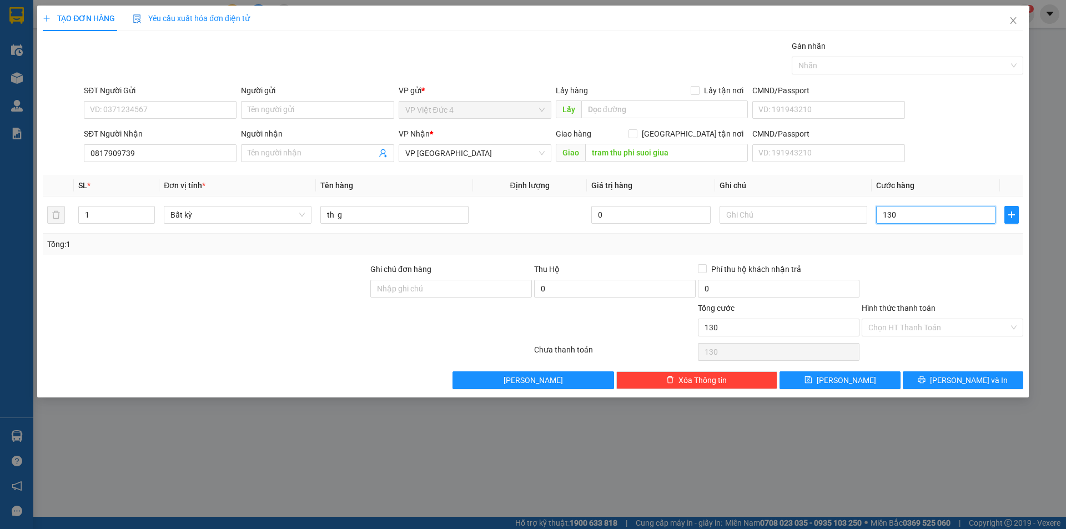
type input "1.300"
type input "13.000"
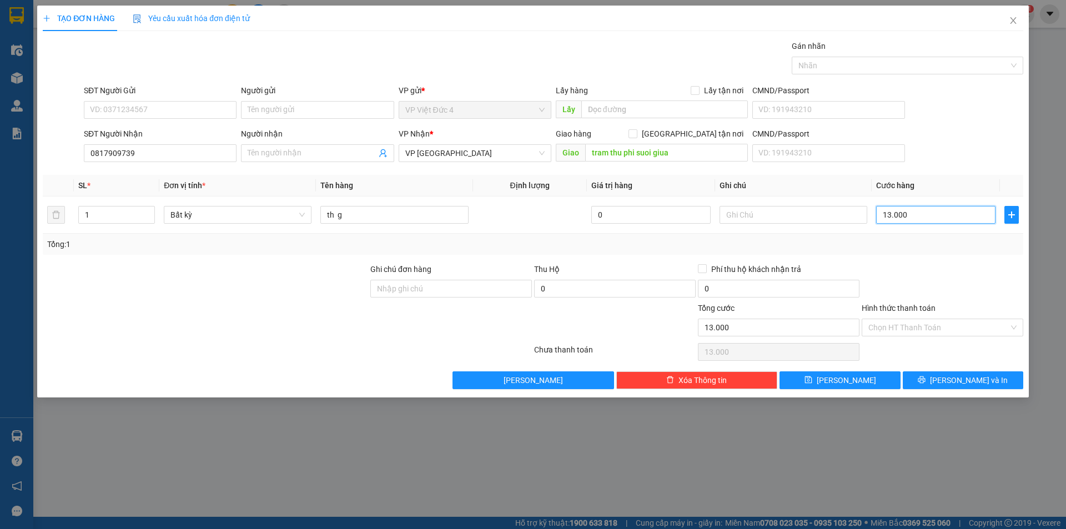
type input "130.000"
click at [843, 376] on span "[PERSON_NAME]" at bounding box center [846, 380] width 59 height 12
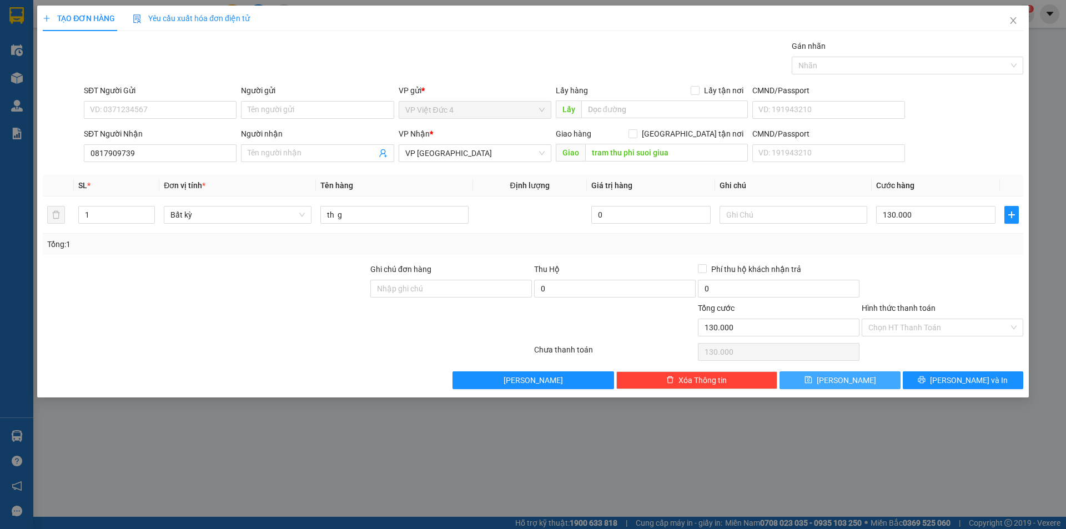
type input "0"
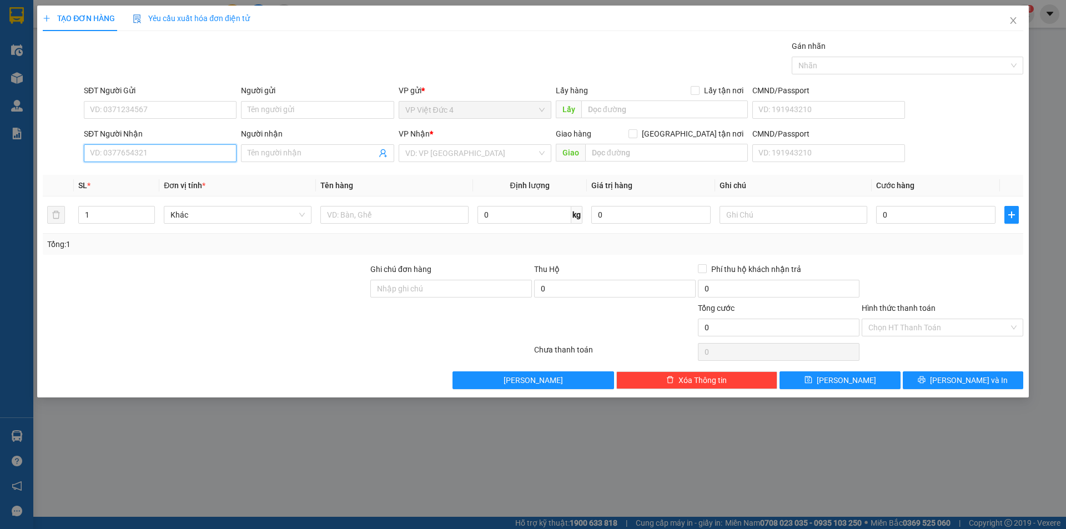
click at [213, 156] on input "SĐT Người Nhận" at bounding box center [160, 153] width 153 height 18
type input "0388291600"
click at [450, 153] on input "search" at bounding box center [471, 153] width 132 height 17
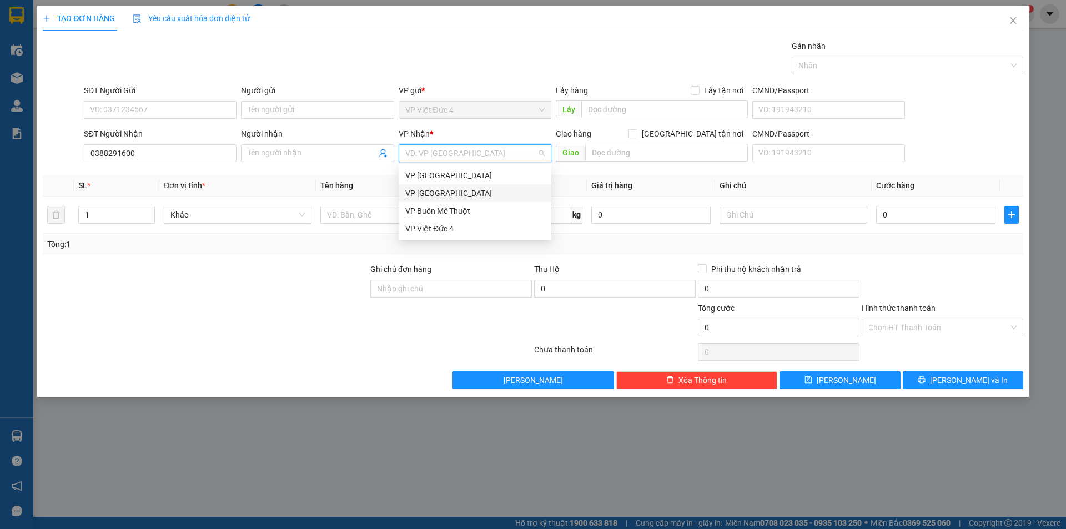
click at [433, 191] on div "VP Sài Gòn" at bounding box center [474, 193] width 139 height 12
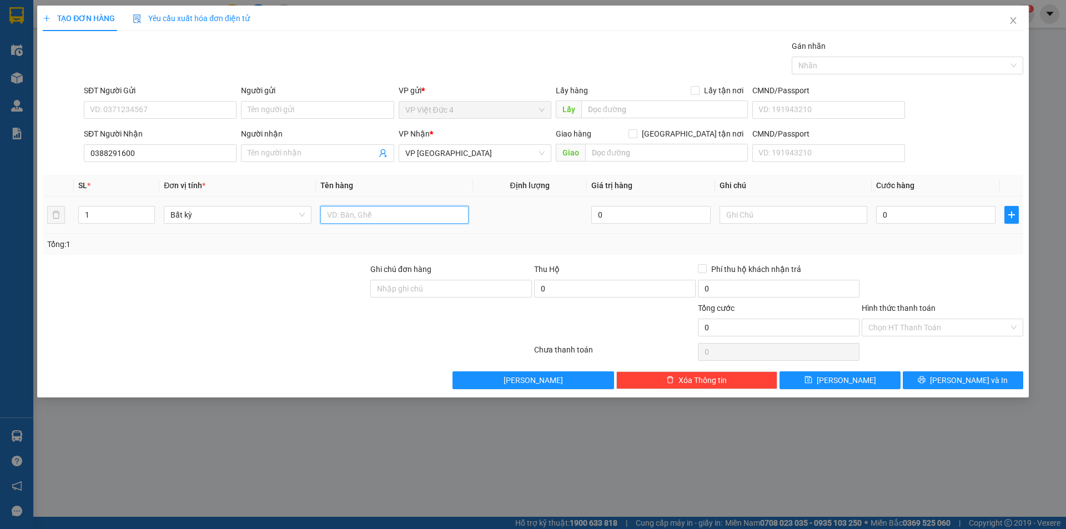
click at [424, 211] on input "text" at bounding box center [394, 215] width 148 height 18
type input "th g"
click at [977, 214] on input "0" at bounding box center [935, 215] width 119 height 18
type input "7"
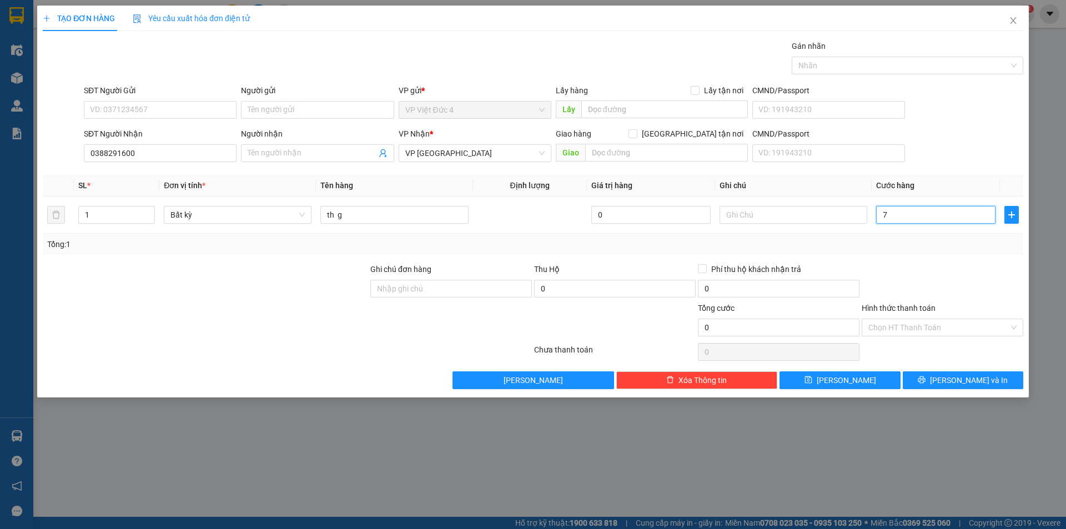
type input "7"
type input "70"
type input "700"
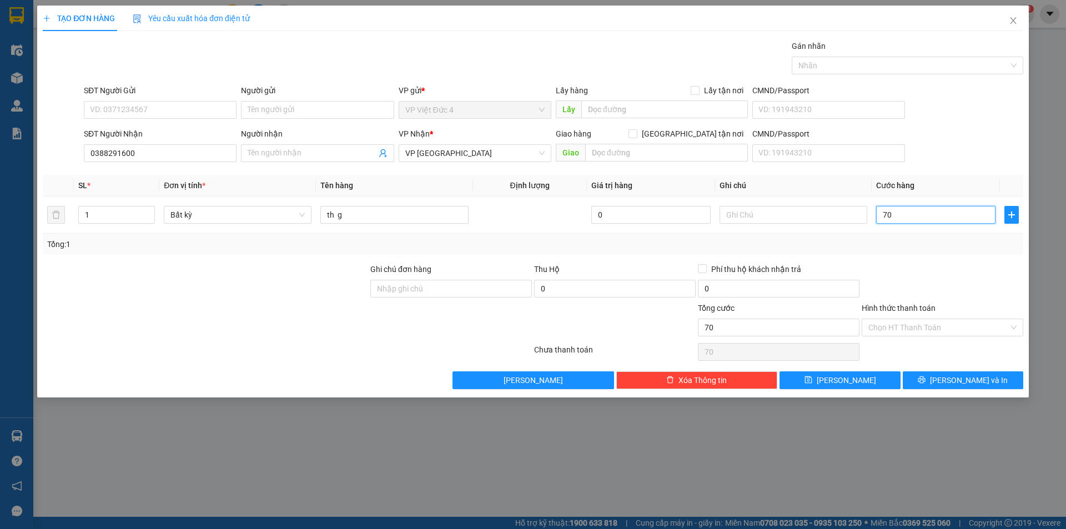
type input "700"
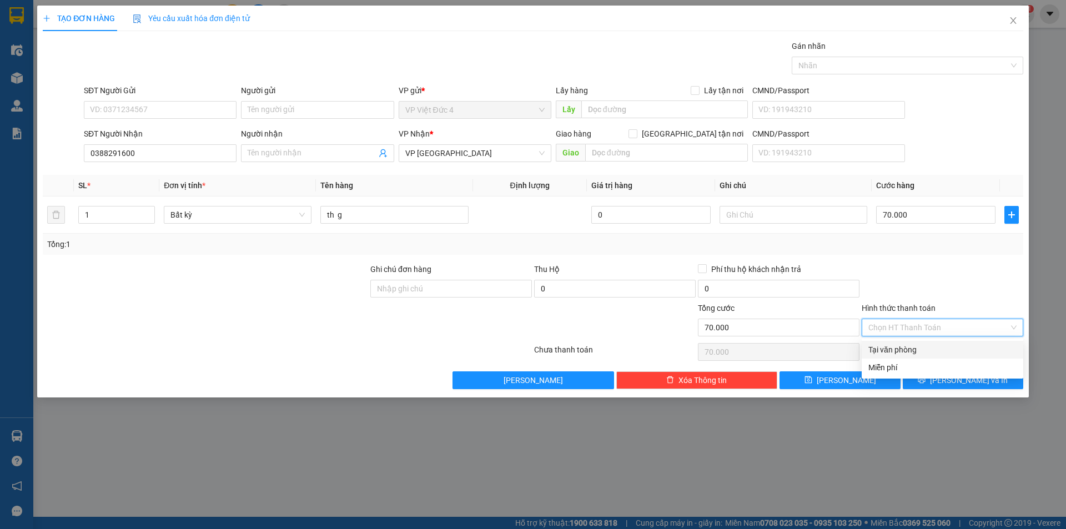
click at [903, 322] on input "Hình thức thanh toán" at bounding box center [939, 327] width 141 height 17
click at [905, 348] on div "Tại văn phòng" at bounding box center [943, 350] width 148 height 12
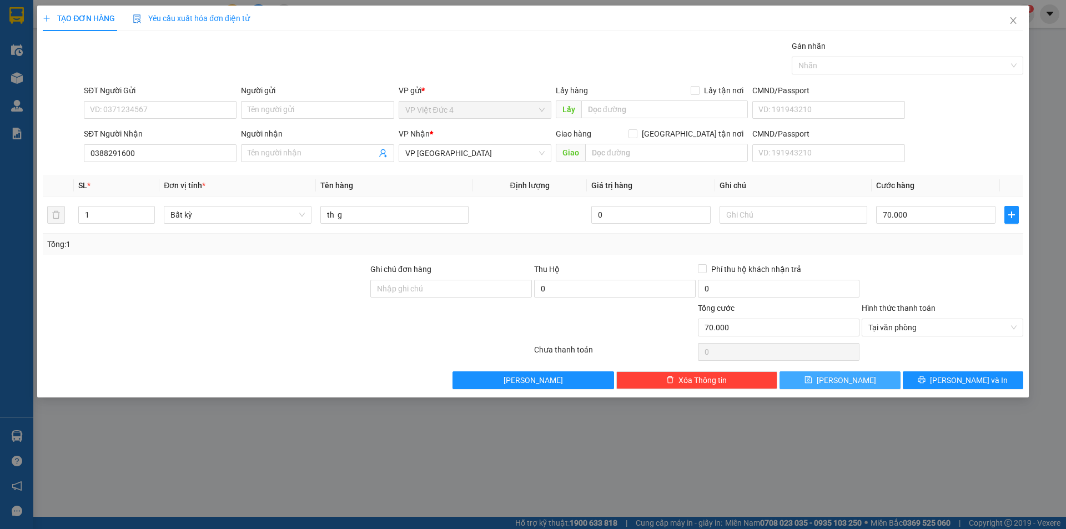
click at [849, 382] on span "[PERSON_NAME]" at bounding box center [846, 380] width 59 height 12
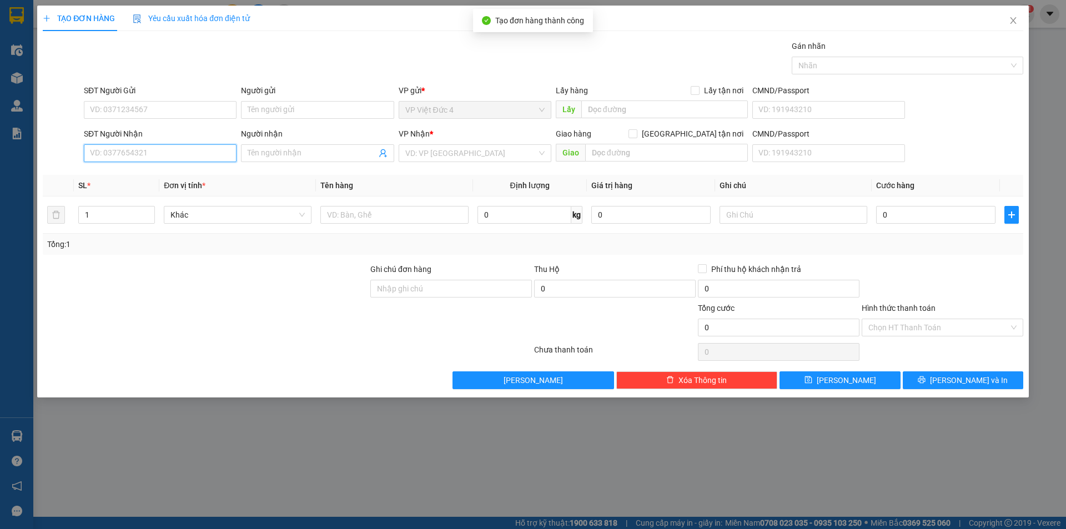
click at [204, 152] on input "SĐT Người Nhận" at bounding box center [160, 153] width 153 height 18
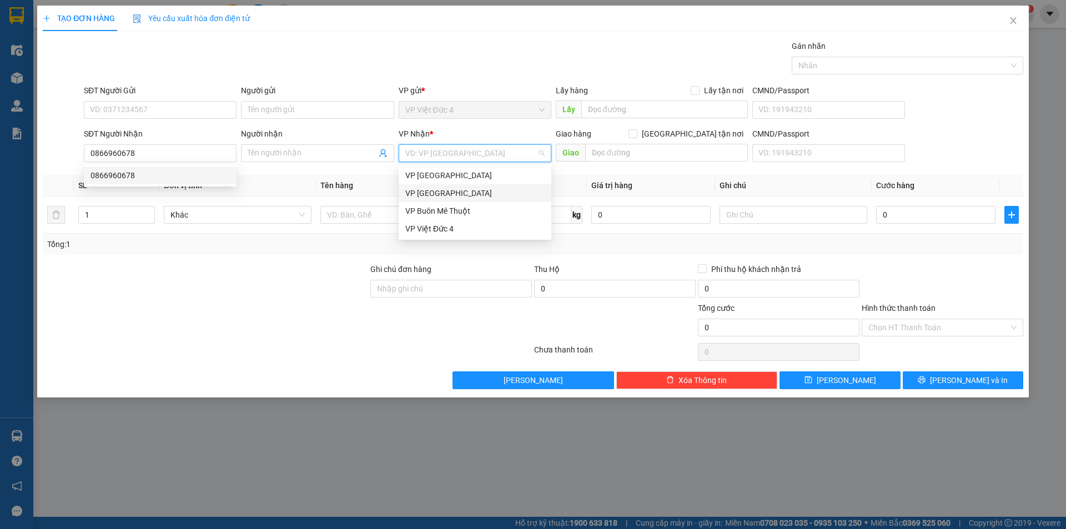
click at [472, 151] on input "search" at bounding box center [471, 153] width 132 height 17
click at [417, 191] on div "VP Sài Gòn" at bounding box center [474, 193] width 139 height 12
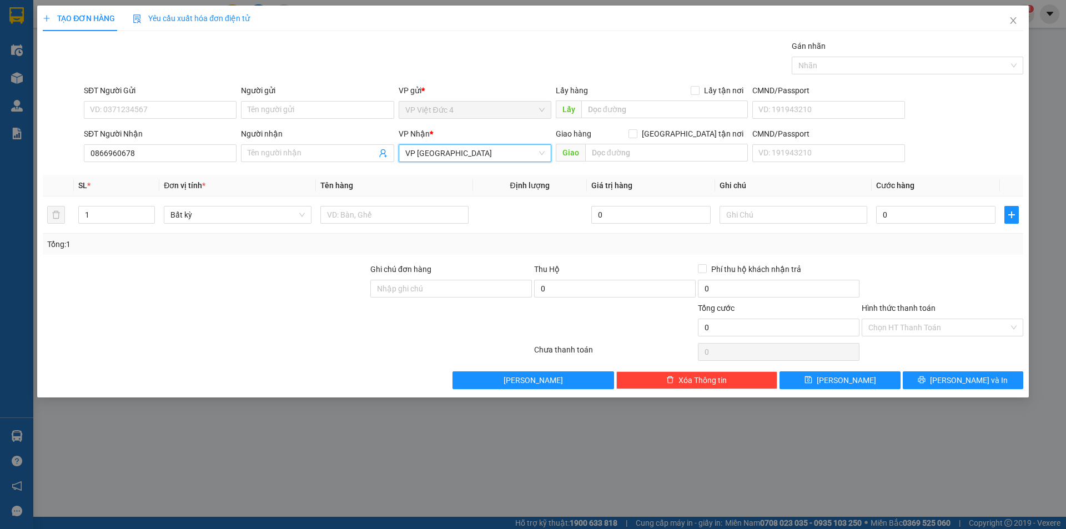
click at [417, 153] on span "VP Sài Gòn" at bounding box center [474, 153] width 139 height 17
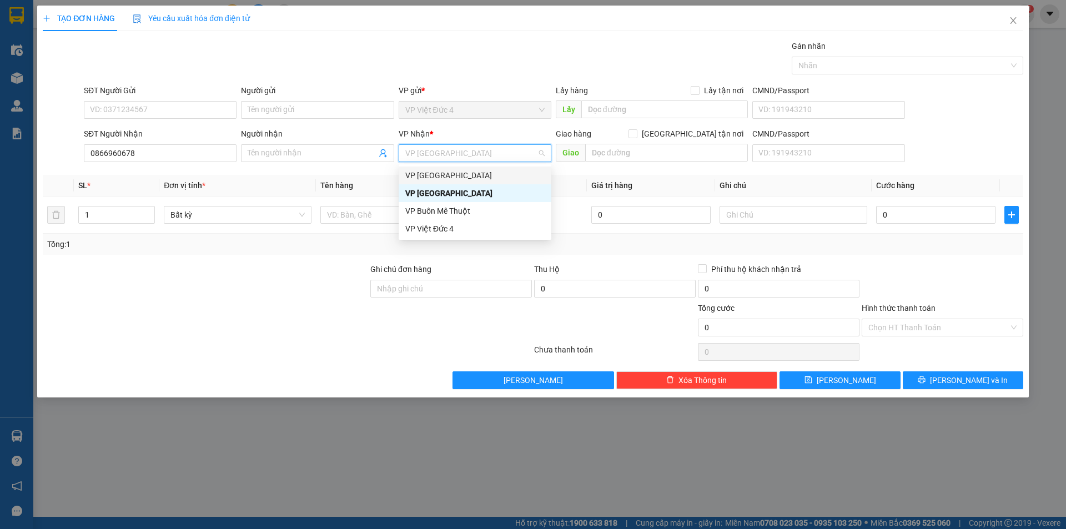
click at [415, 173] on div "VP Thủ Đức" at bounding box center [474, 175] width 139 height 12
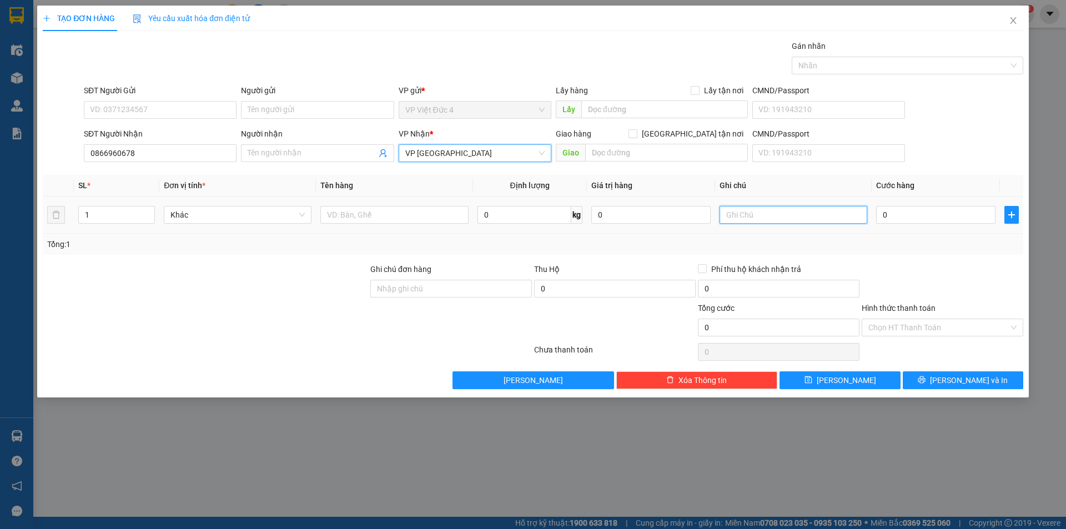
click at [852, 213] on input "text" at bounding box center [794, 215] width 148 height 18
click at [425, 213] on input "text" at bounding box center [394, 215] width 148 height 18
click at [965, 217] on input "0" at bounding box center [935, 215] width 119 height 18
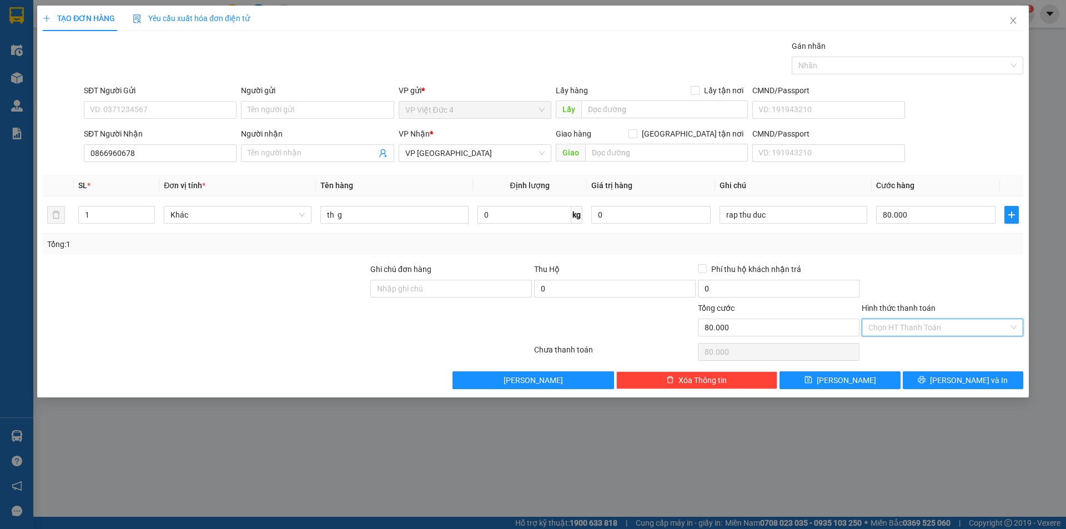
drag, startPoint x: 898, startPoint y: 322, endPoint x: 906, endPoint y: 339, distance: 19.4
click at [899, 322] on input "Hình thức thanh toán" at bounding box center [939, 327] width 141 height 17
click at [904, 348] on div "Tại văn phòng" at bounding box center [943, 350] width 148 height 12
click at [846, 382] on span "[PERSON_NAME]" at bounding box center [846, 380] width 59 height 12
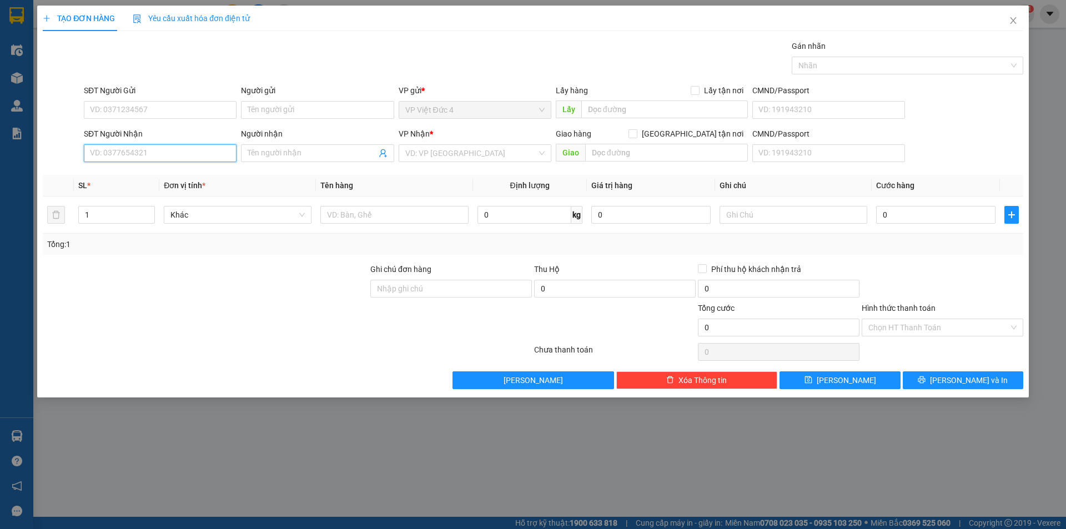
click at [184, 154] on input "SĐT Người Nhận" at bounding box center [160, 153] width 153 height 18
click at [1014, 19] on icon "close" at bounding box center [1013, 20] width 9 height 9
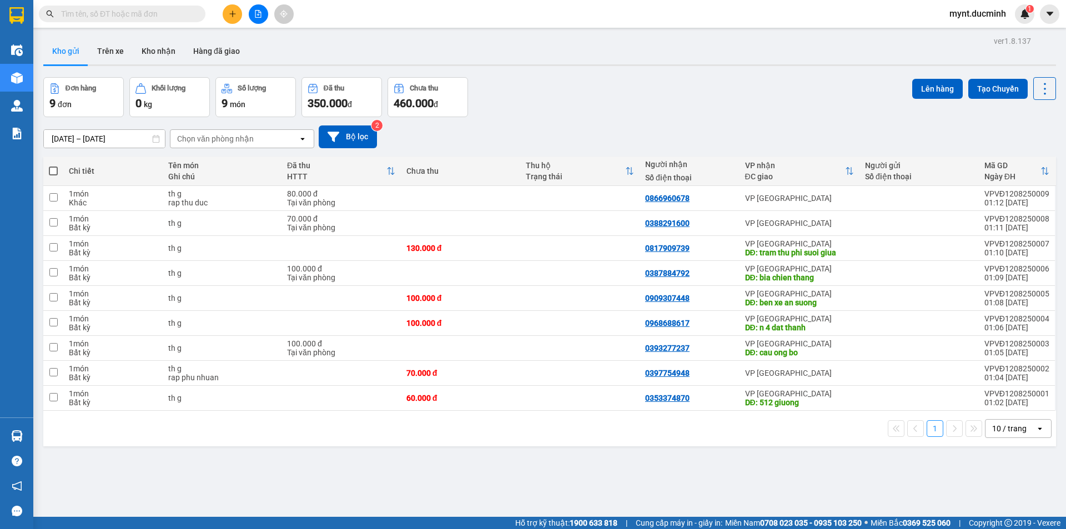
click at [55, 170] on span at bounding box center [53, 171] width 9 height 9
click at [53, 166] on input "checkbox" at bounding box center [53, 166] width 0 height 0
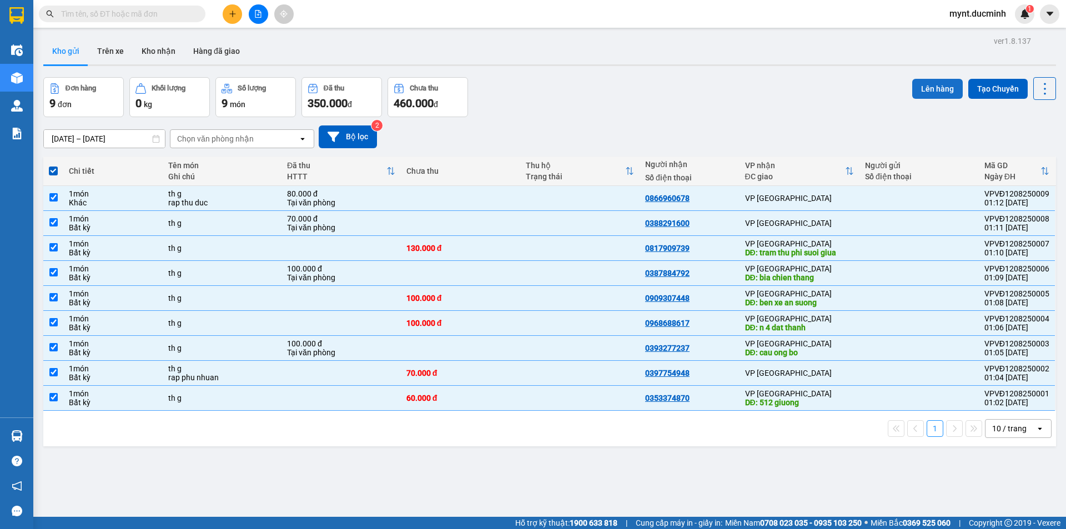
click at [935, 85] on button "Lên hàng" at bounding box center [938, 89] width 51 height 20
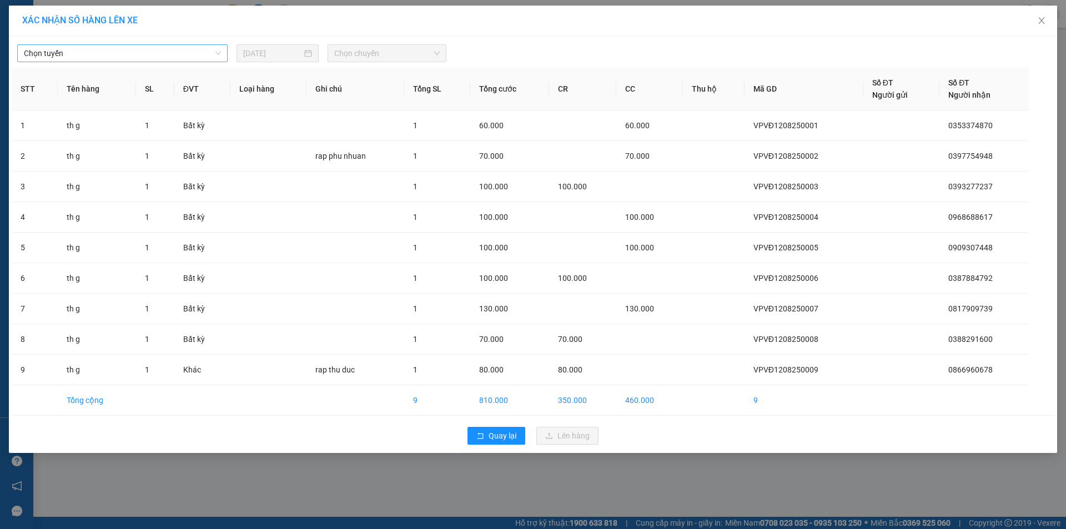
click at [98, 52] on span "Chọn tuyến" at bounding box center [122, 53] width 197 height 17
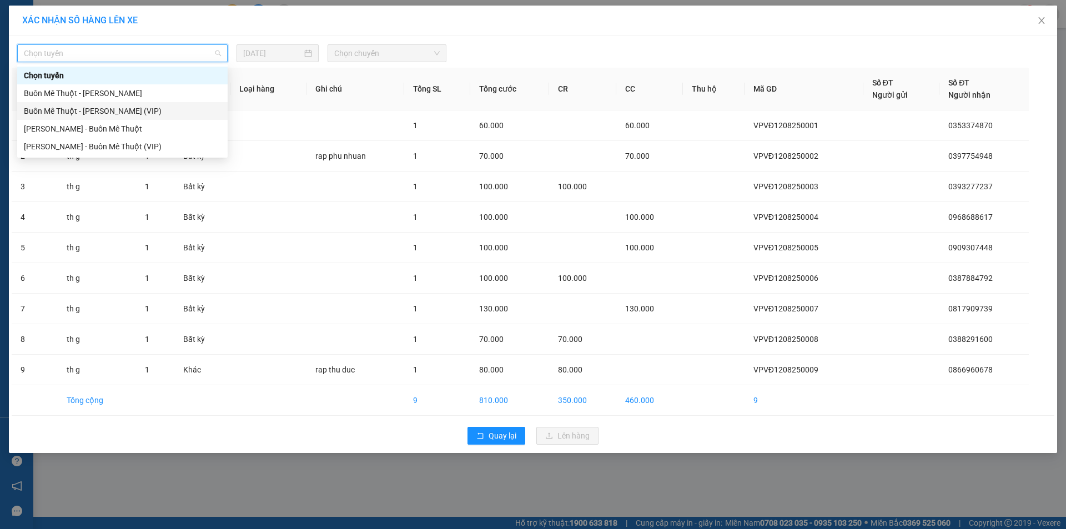
click at [94, 108] on div "Buôn Mê Thuột - Hồ Chí Minh (VIP)" at bounding box center [122, 111] width 197 height 12
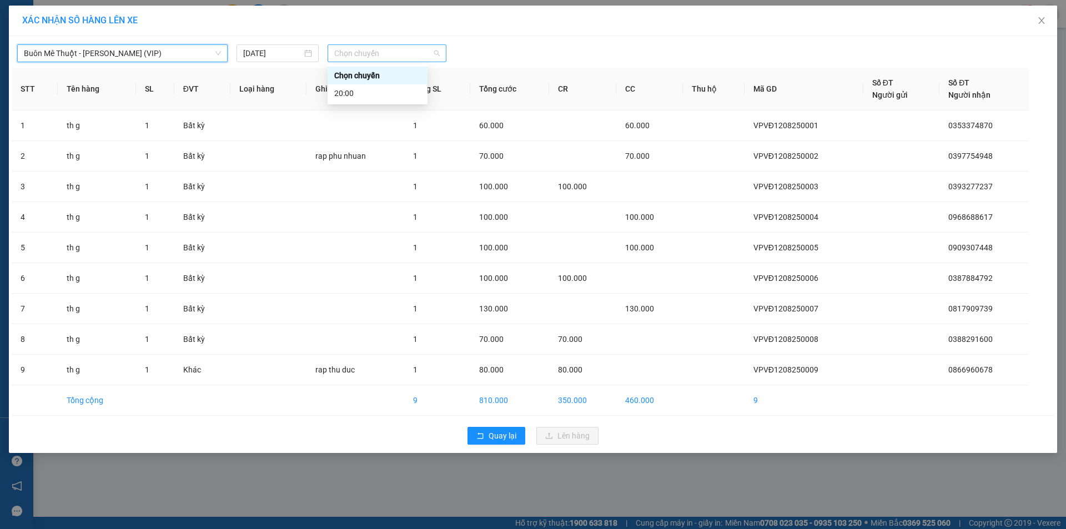
click at [365, 53] on span "Chọn chuyến" at bounding box center [387, 53] width 106 height 17
click at [345, 92] on div "20:00" at bounding box center [377, 93] width 87 height 12
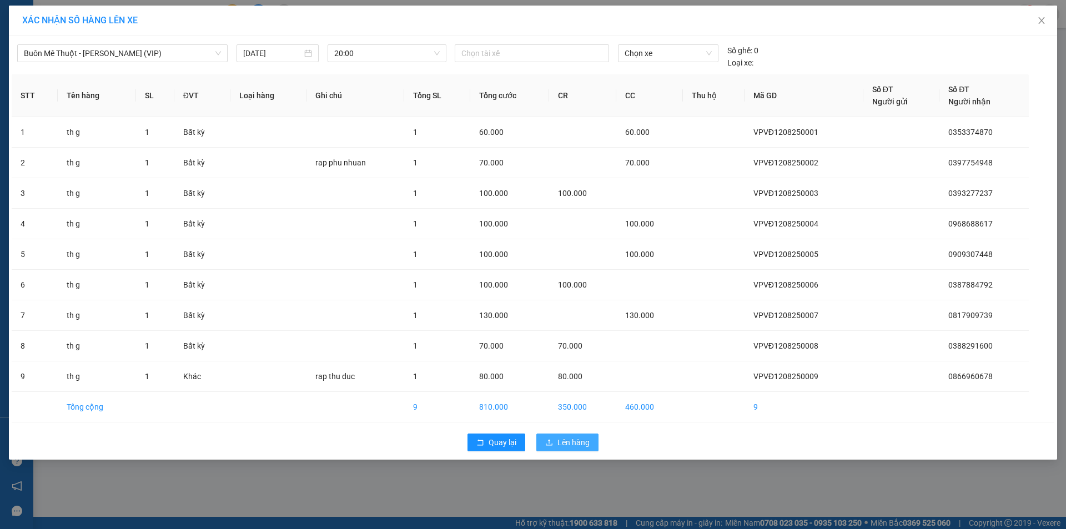
click at [575, 439] on span "Lên hàng" at bounding box center [574, 443] width 32 height 12
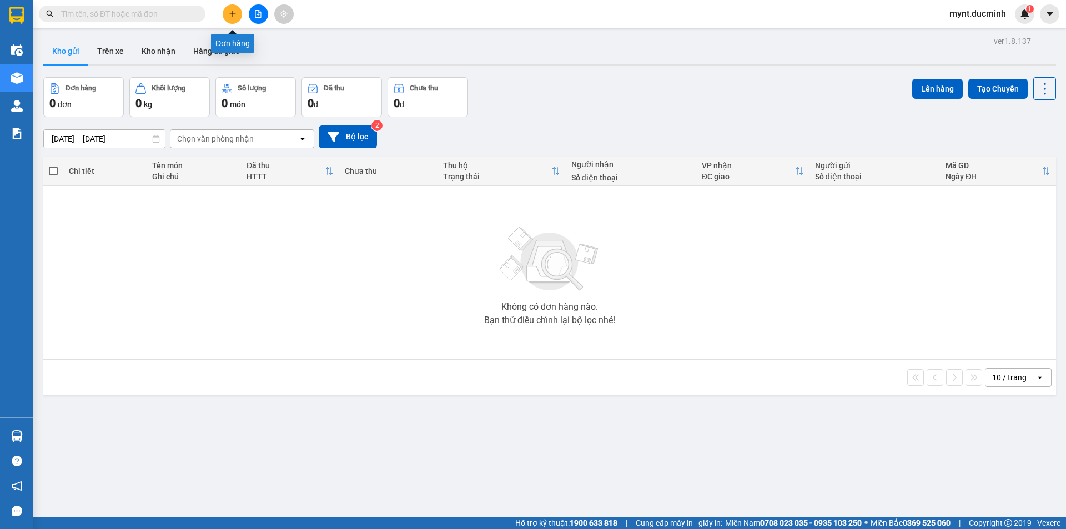
click at [231, 11] on icon "plus" at bounding box center [233, 14] width 8 height 8
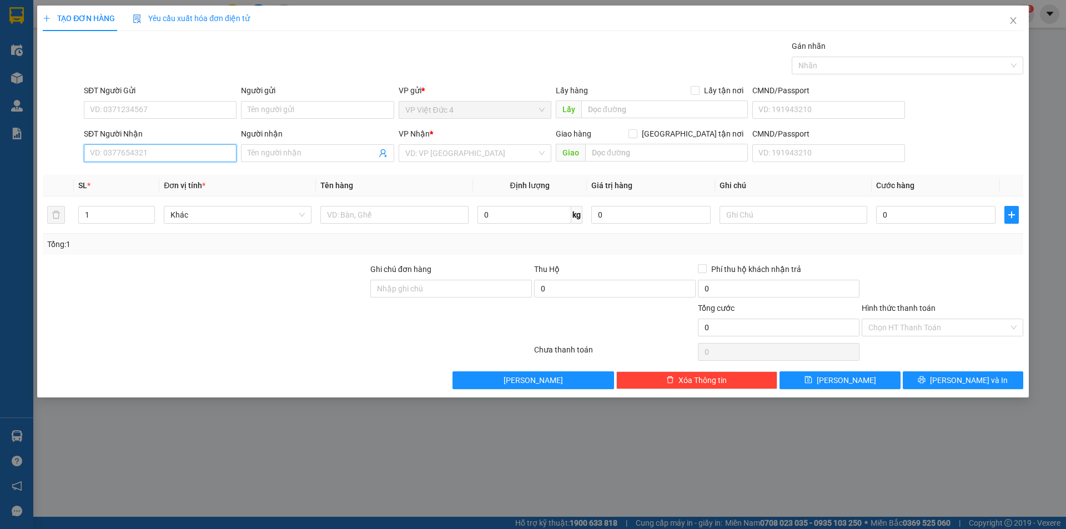
click at [202, 153] on input "SĐT Người Nhận" at bounding box center [160, 153] width 153 height 18
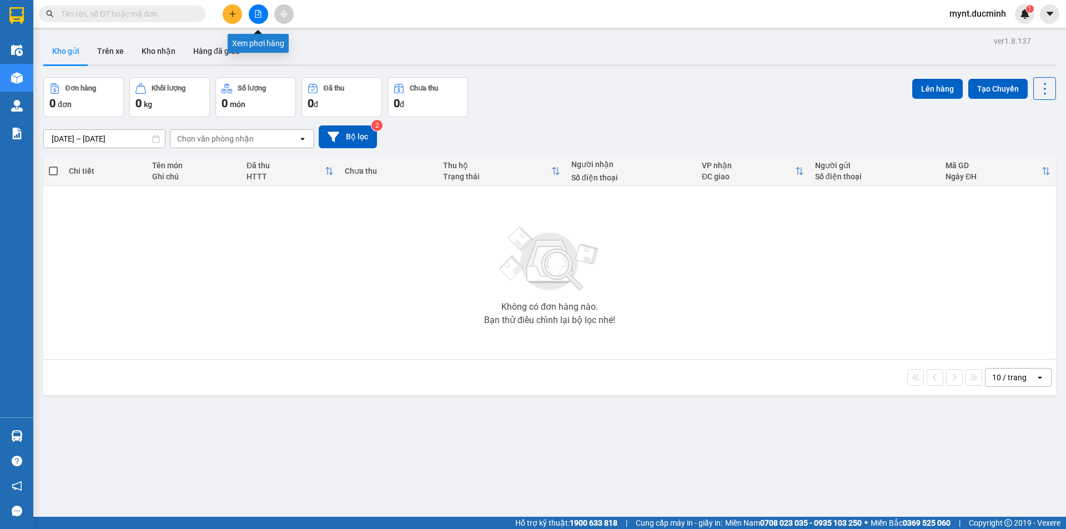
click at [256, 11] on icon "file-add" at bounding box center [259, 14] width 6 height 8
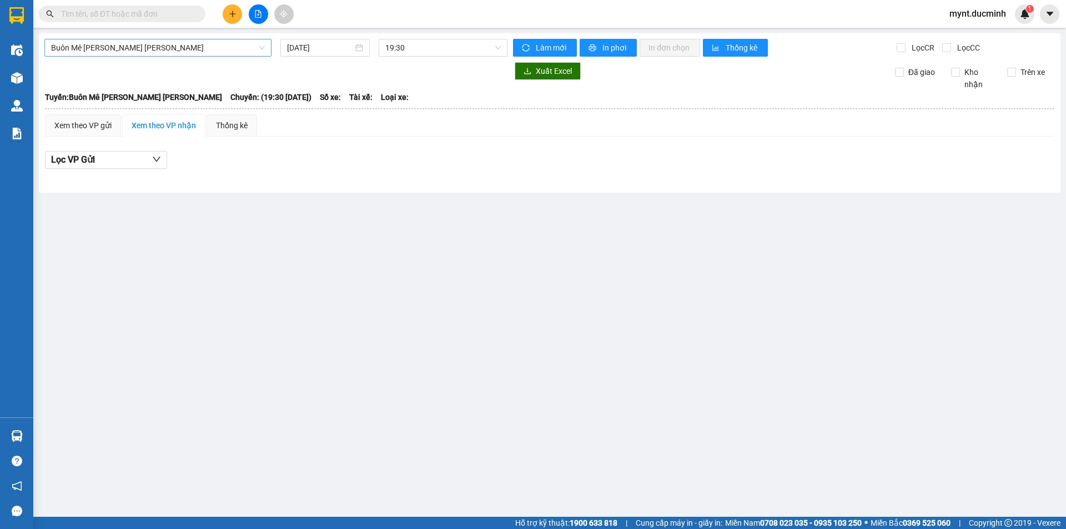
click at [210, 50] on span "Buôn Mê Thuột - Hồ Chí Minh" at bounding box center [158, 47] width 214 height 17
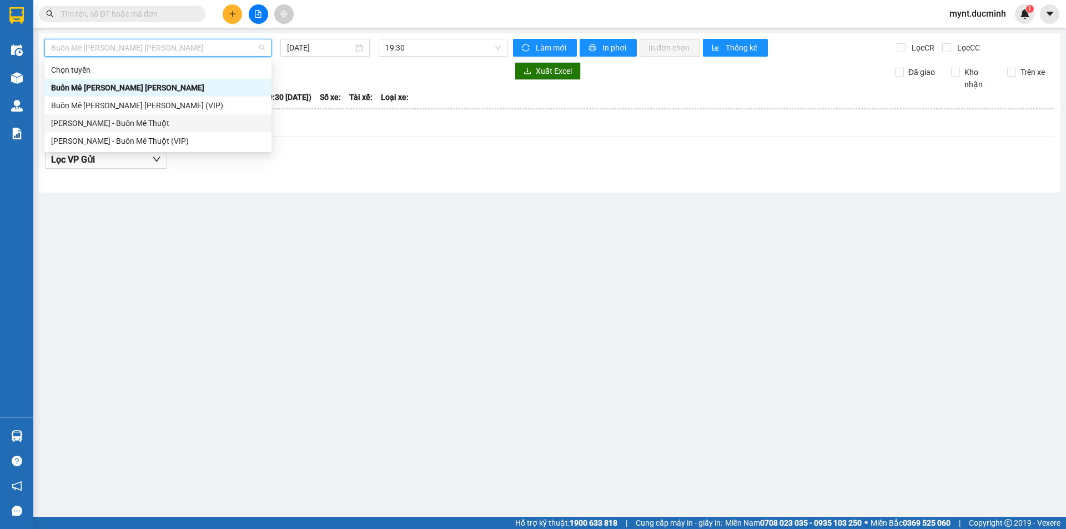
click at [123, 120] on div "Hồ Chí Minh - Buôn Mê Thuột" at bounding box center [158, 123] width 214 height 12
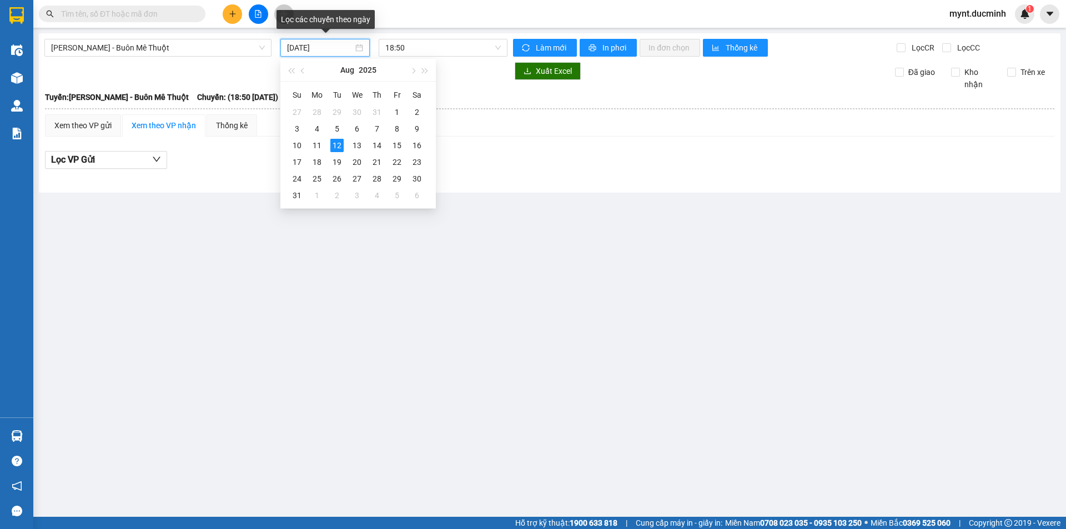
click at [301, 48] on input "12/08/2025" at bounding box center [320, 48] width 66 height 12
click at [318, 145] on div "11" at bounding box center [316, 145] width 13 height 13
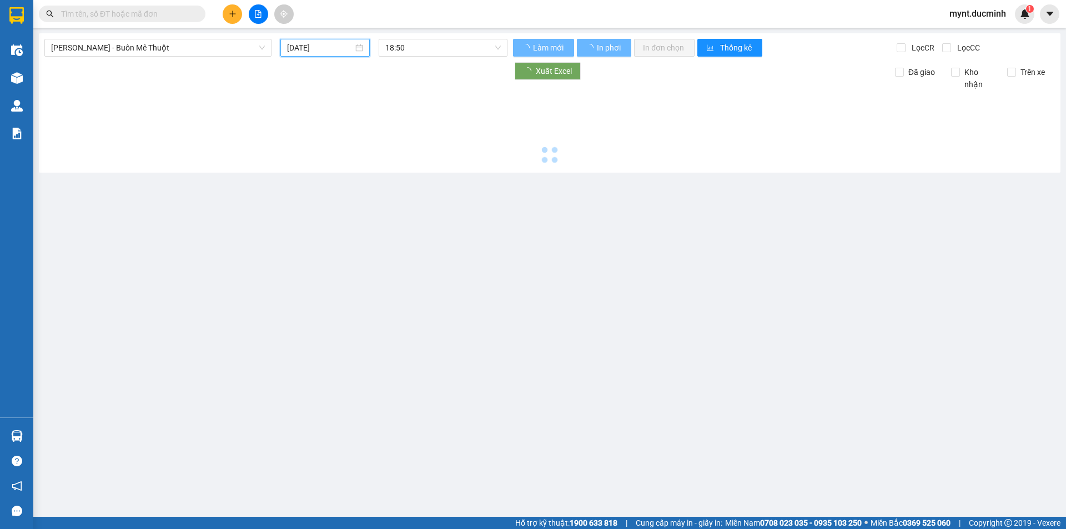
type input "11/08/2025"
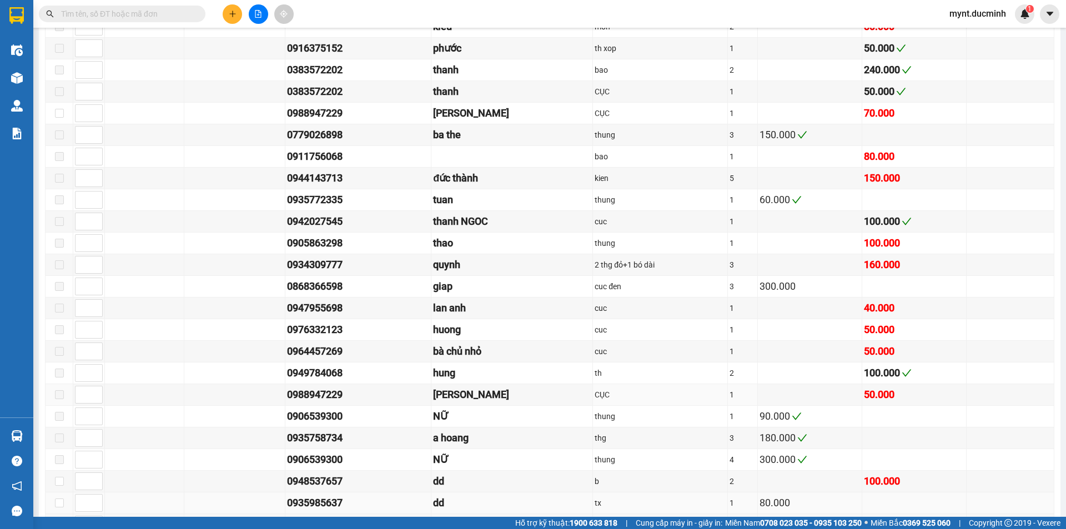
scroll to position [1000, 0]
